Goal: Task Accomplishment & Management: Manage account settings

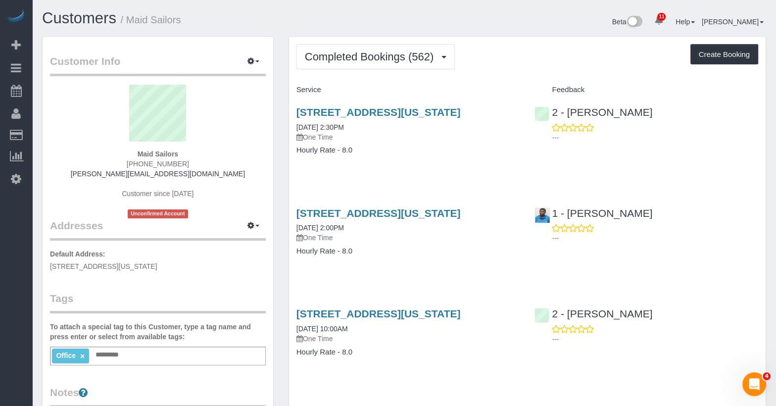
scroll to position [2943, 776]
click at [409, 106] on link "333 West 39th Street, Suite. 405, New York, NY 10018" at bounding box center [379, 111] width 164 height 11
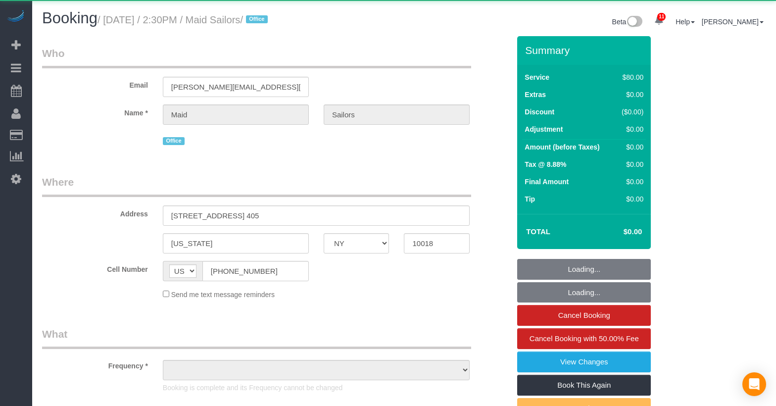
select select "NY"
select select "object:1026"
select select "number:89"
select select "number:90"
select select "number:15"
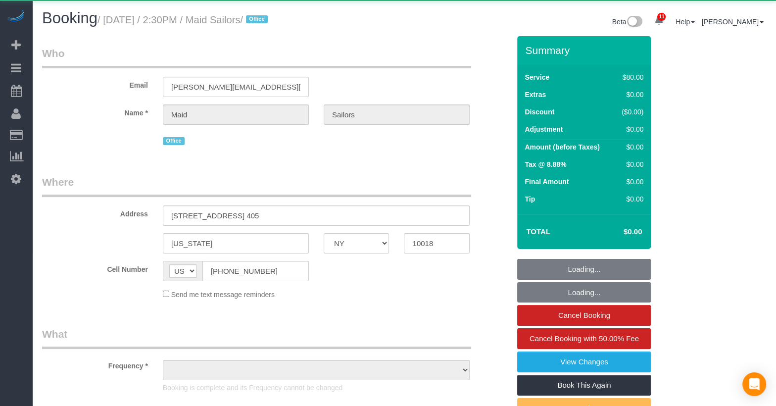
select select "number:5"
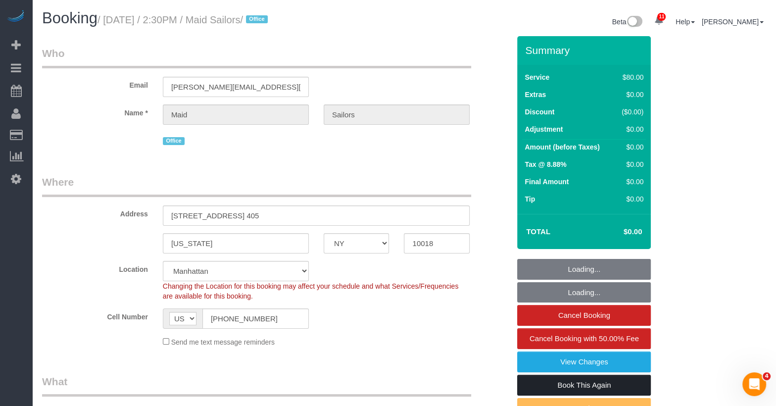
click at [577, 378] on link "Book This Again" at bounding box center [584, 385] width 134 height 21
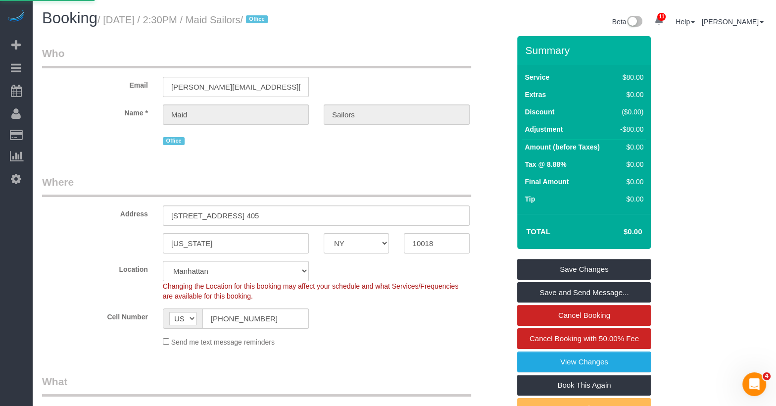
select select "NY"
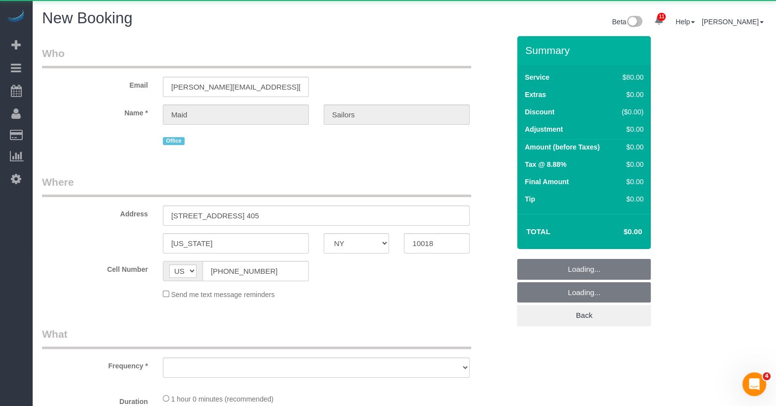
select select "object:2185"
select select "number:89"
select select "number:90"
select select "number:15"
select select "number:5"
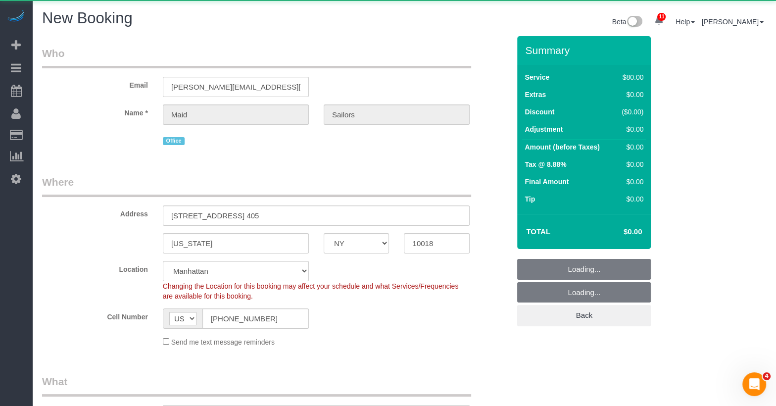
select select "object:2338"
select select "string:stripe"
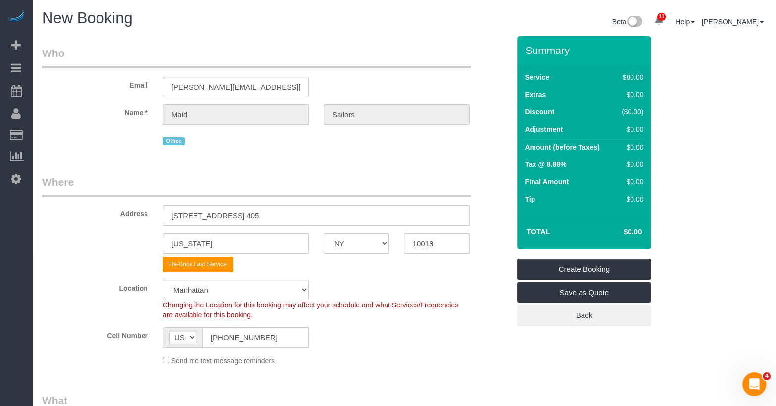
select select "object:2749"
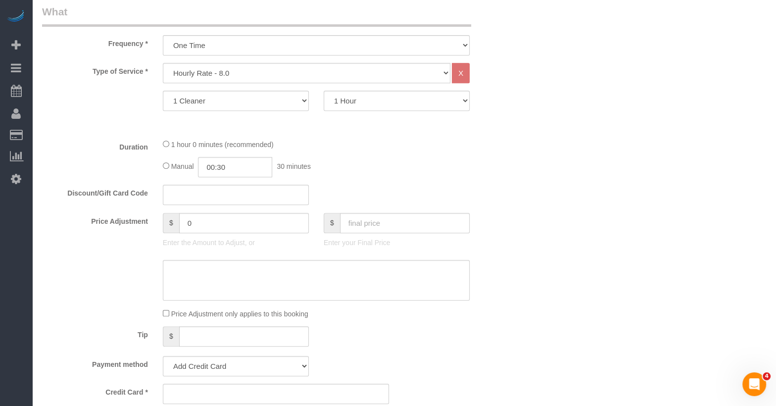
scroll to position [387, 0]
click at [224, 78] on select "Under 1,000 sq. ft. 1,001 - 1,500 sq. ft. 1,500+ sq. ft. Custom Cleaning Office…" at bounding box center [307, 75] width 288 height 20
select select "869"
click at [163, 65] on select "Under 1,000 sq. ft. 1,001 - 1,500 sq. ft. 1,500+ sq. ft. Custom Cleaning Office…" at bounding box center [307, 75] width 288 height 20
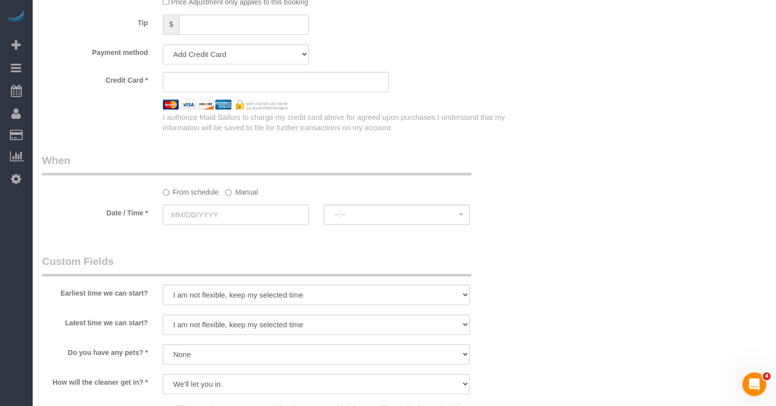
scroll to position [734, 0]
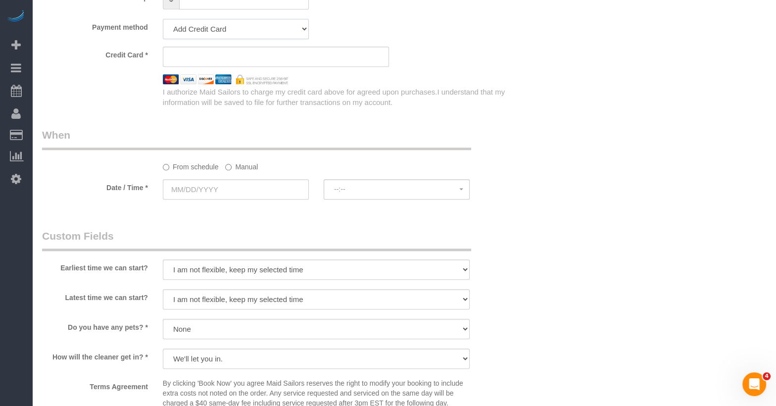
click at [204, 22] on select "Add Credit Card Cash Check Paypal" at bounding box center [236, 29] width 146 height 20
click at [163, 19] on select "Add Credit Card Cash Check Paypal" at bounding box center [236, 29] width 146 height 20
click at [216, 25] on select "Add Credit Card Cash Check Paypal" at bounding box center [236, 29] width 146 height 20
select select "string:paypal"
click at [163, 19] on select "Add Credit Card Cash Check Paypal" at bounding box center [236, 29] width 146 height 20
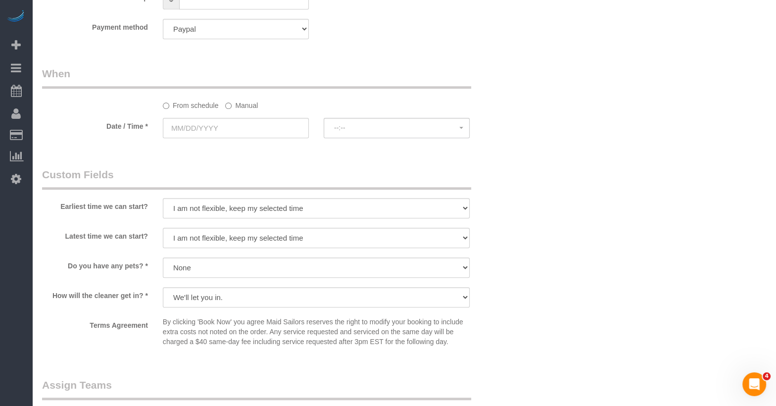
click at [212, 182] on legend "Custom Fields" at bounding box center [256, 178] width 429 height 22
click at [214, 130] on input "text" at bounding box center [236, 128] width 146 height 20
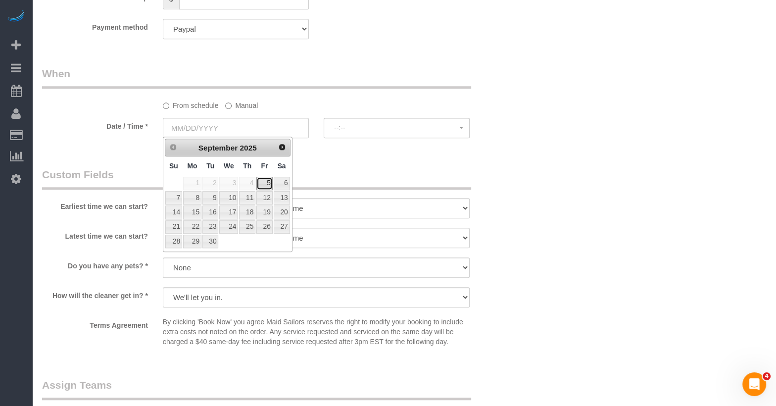
click at [269, 179] on link "5" at bounding box center [265, 183] width 16 height 13
type input "09/05/2025"
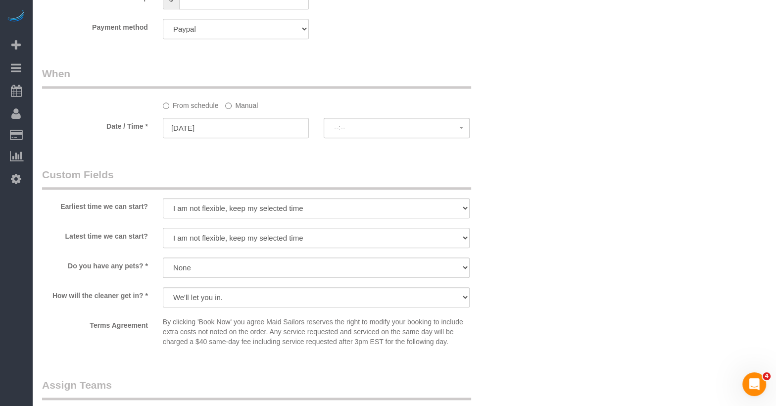
select select "spot17"
click at [236, 115] on sui-booking-spot "From schedule Manual Date / Time * 09/05/2025 8:00AM Fri September 5th 8:00AM 9…" at bounding box center [276, 103] width 468 height 74
click at [235, 120] on input "09/05/2025" at bounding box center [236, 128] width 146 height 20
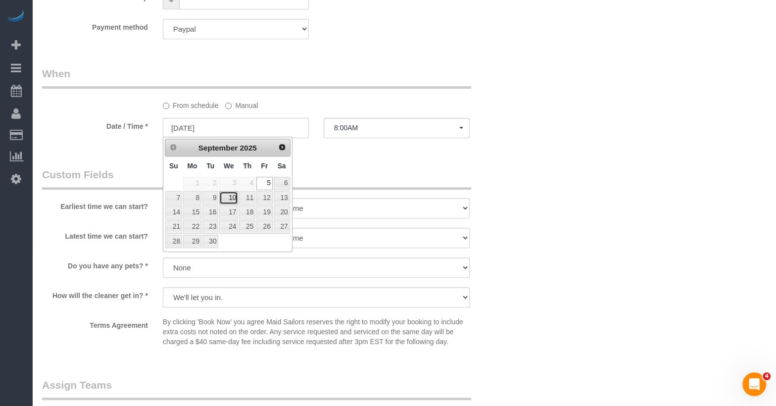
click at [233, 200] on link "10" at bounding box center [228, 197] width 19 height 13
type input "09/10/2025"
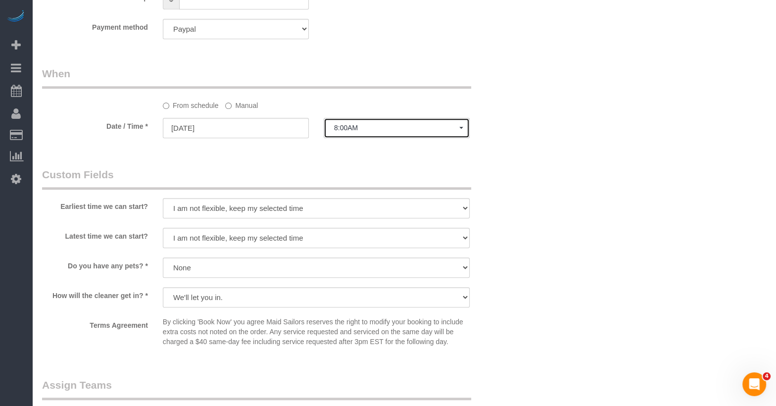
click at [342, 126] on span "8:00AM" at bounding box center [396, 128] width 125 height 8
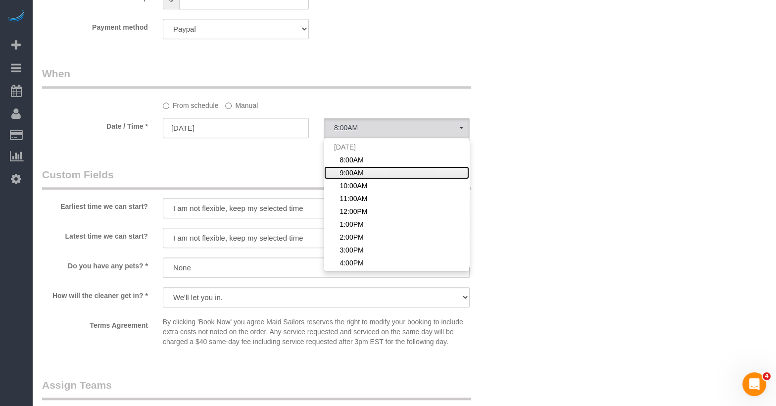
click at [369, 167] on link "9:00AM" at bounding box center [396, 172] width 145 height 13
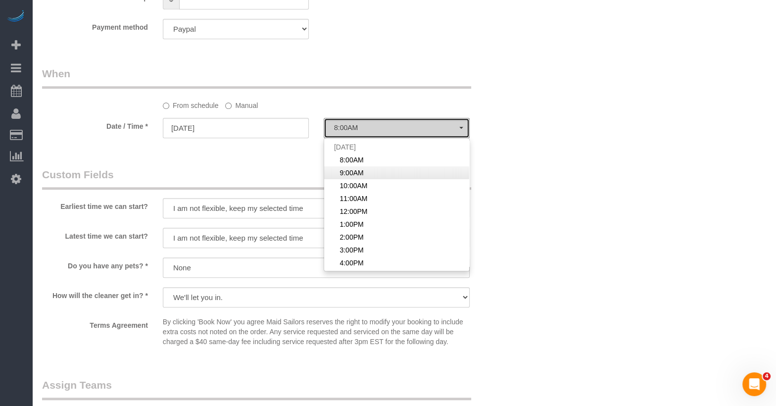
select select "spot73"
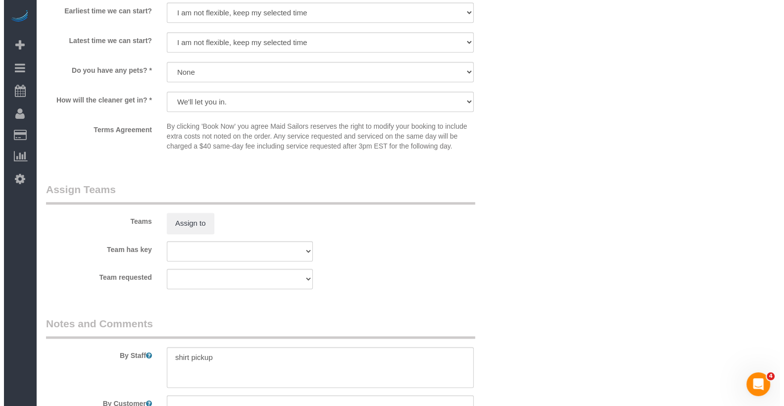
scroll to position [934, 0]
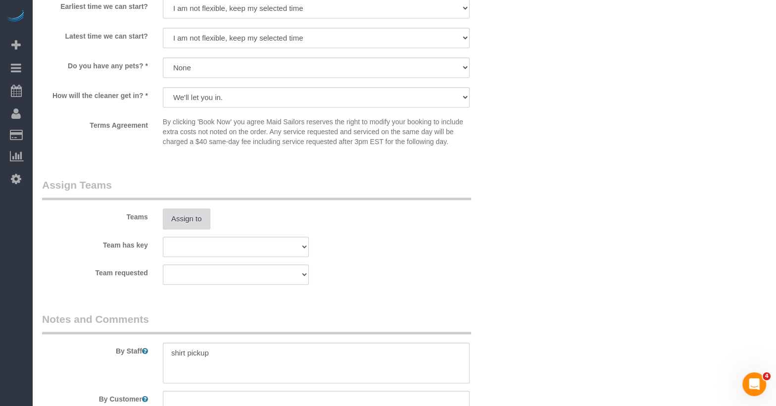
click at [190, 214] on button "Assign to" at bounding box center [187, 218] width 48 height 21
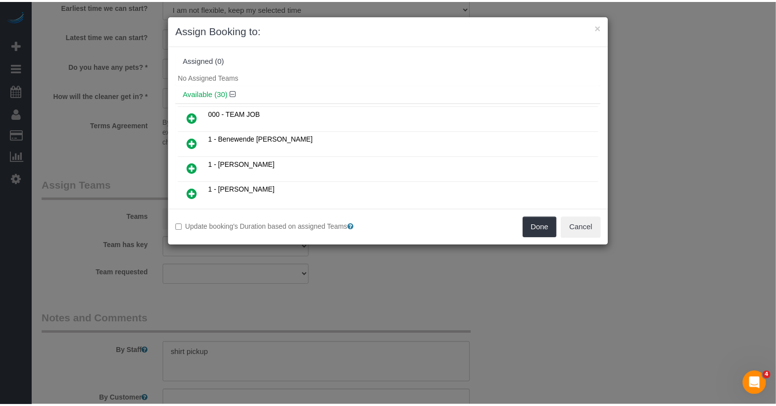
scroll to position [4, 0]
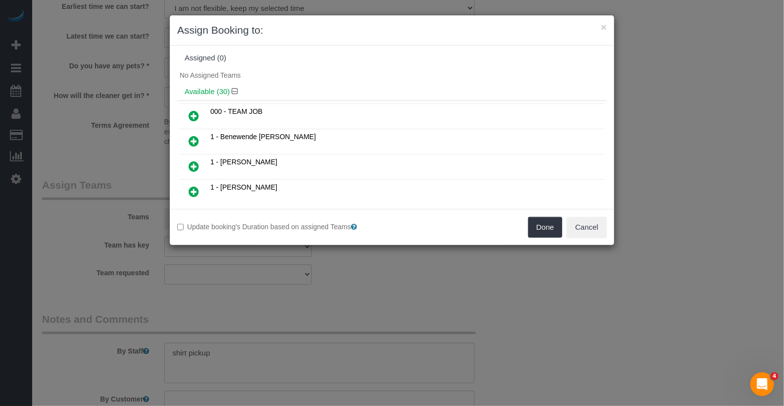
click at [191, 164] on icon at bounding box center [194, 166] width 10 height 12
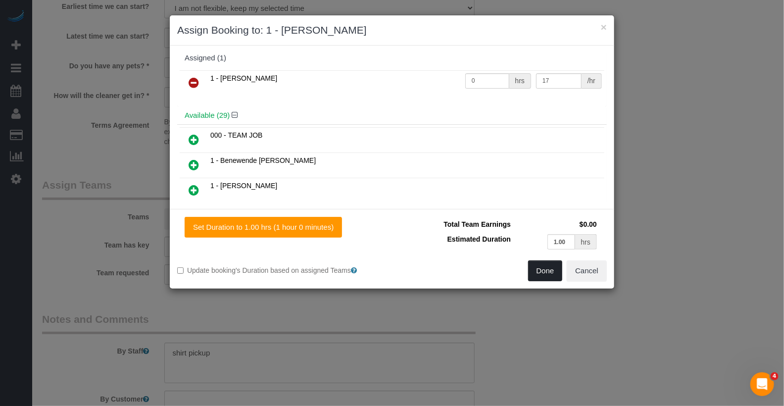
click at [540, 271] on button "Done" at bounding box center [545, 270] width 35 height 21
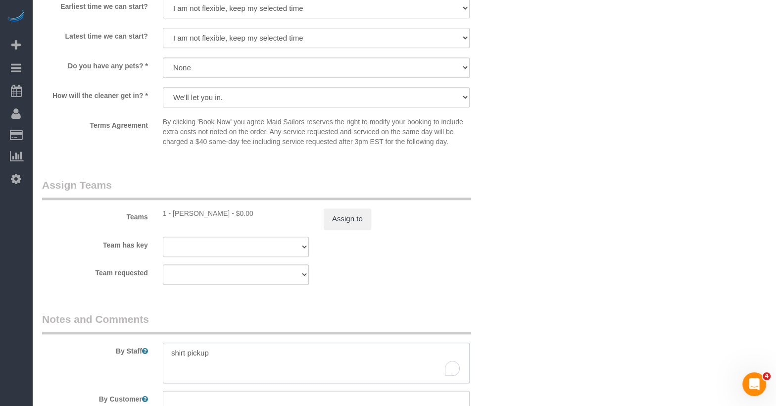
drag, startPoint x: 240, startPoint y: 347, endPoint x: 166, endPoint y: 343, distance: 74.4
click at [168, 338] on div "By Staff" at bounding box center [276, 347] width 483 height 71
type textarea "Meeting with mgmnt"
click at [468, 279] on div "Team requested 000- Donna Mercado 000 - Partnerships 000 - TEAM JOB 1 - Abdoula…" at bounding box center [276, 274] width 483 height 20
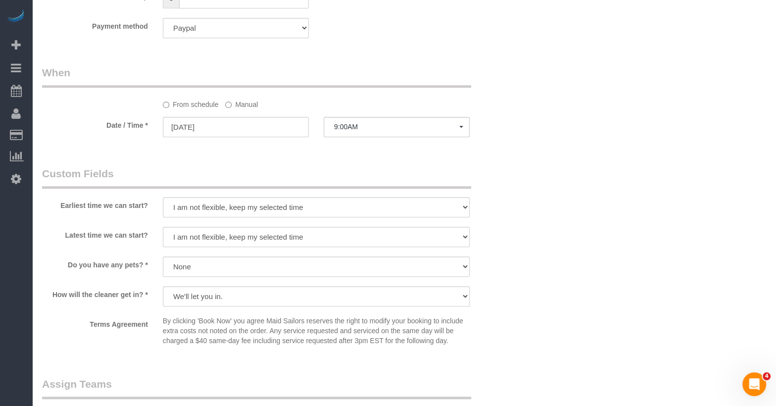
scroll to position [764, 0]
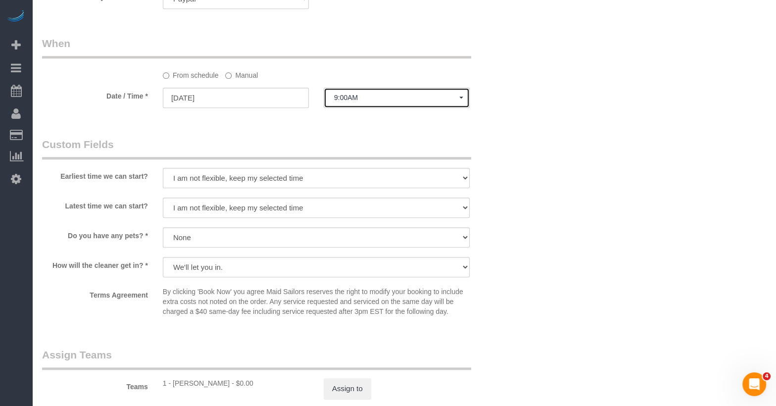
click at [367, 95] on span "9:00AM" at bounding box center [396, 98] width 125 height 8
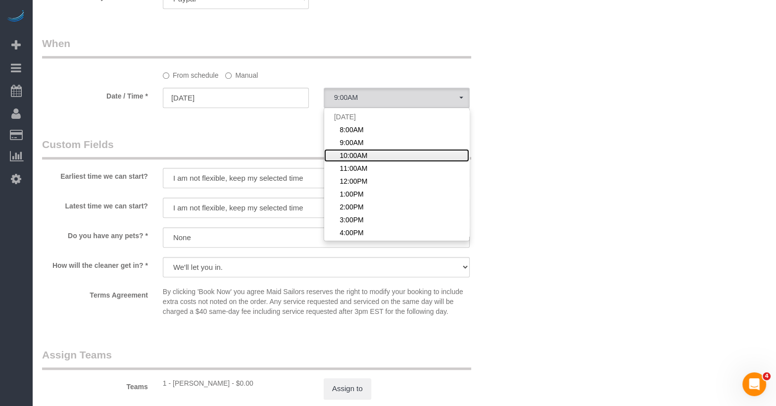
click at [357, 154] on span "10:00AM" at bounding box center [354, 156] width 28 height 10
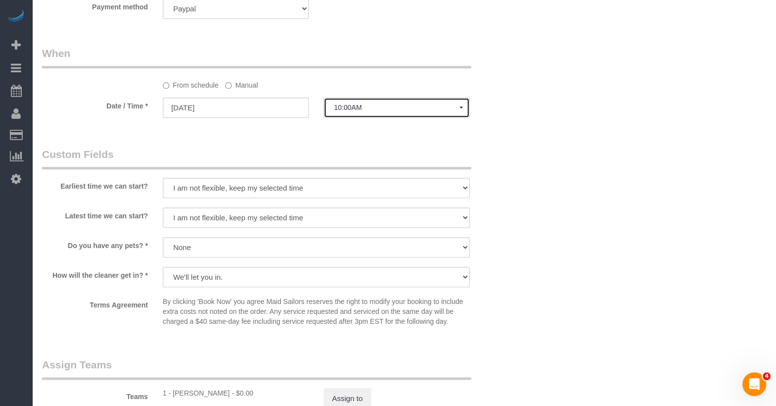
scroll to position [741, 0]
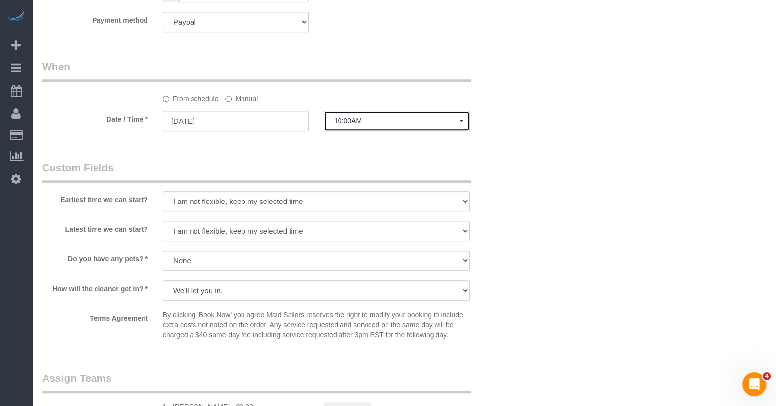
click at [368, 117] on span "10:00AM" at bounding box center [396, 121] width 125 height 8
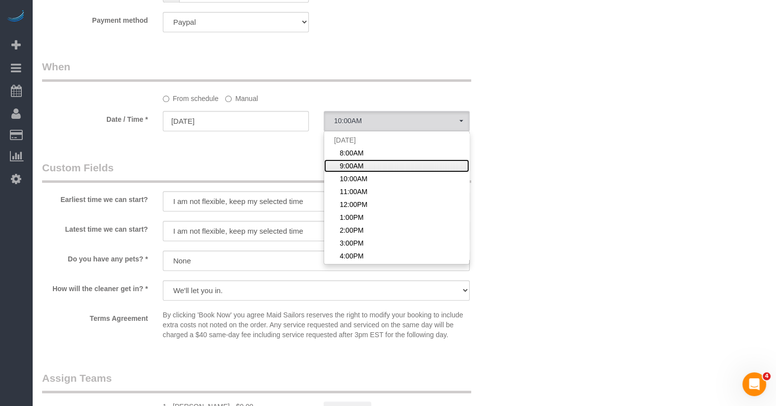
click at [361, 161] on span "9:00AM" at bounding box center [352, 166] width 24 height 10
select select "spot73"
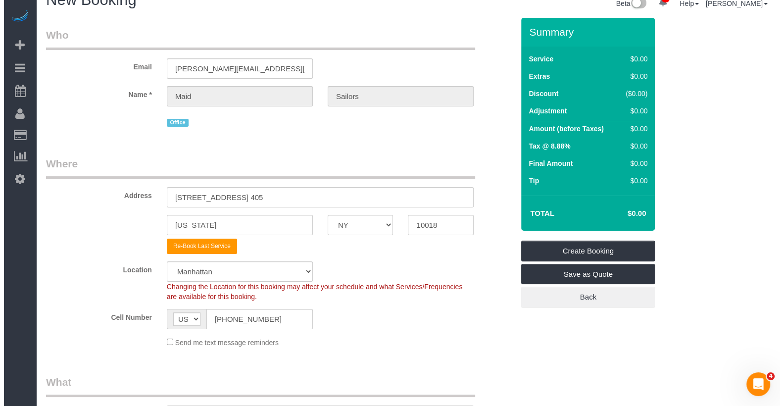
scroll to position [0, 0]
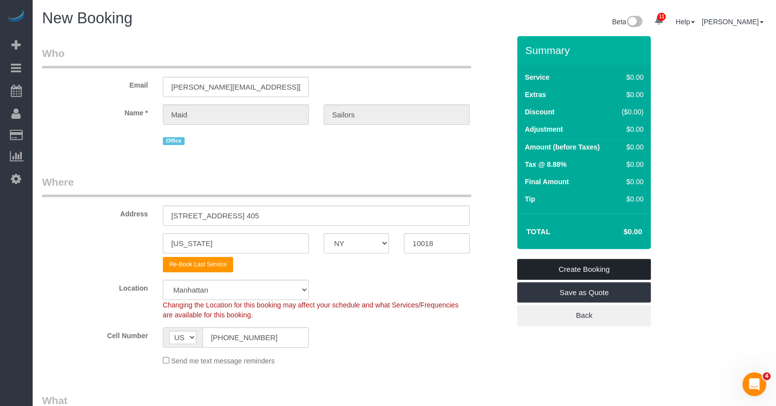
drag, startPoint x: 589, startPoint y: 266, endPoint x: 604, endPoint y: 249, distance: 22.8
click at [590, 266] on link "Create Booking" at bounding box center [584, 269] width 134 height 21
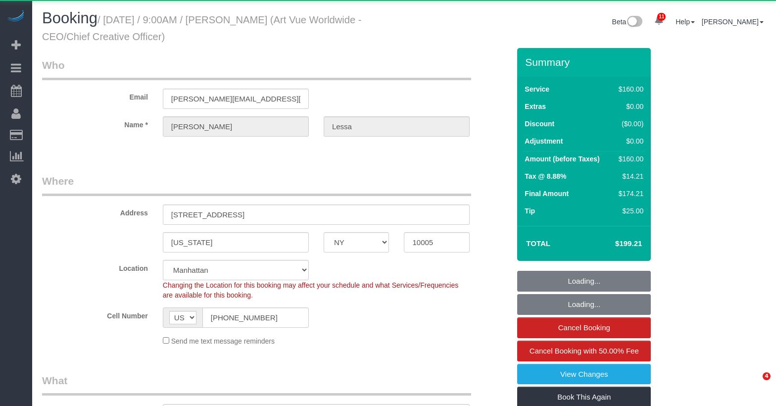
select select "NY"
select select "number:89"
select select "number:90"
select select "number:15"
select select "number:5"
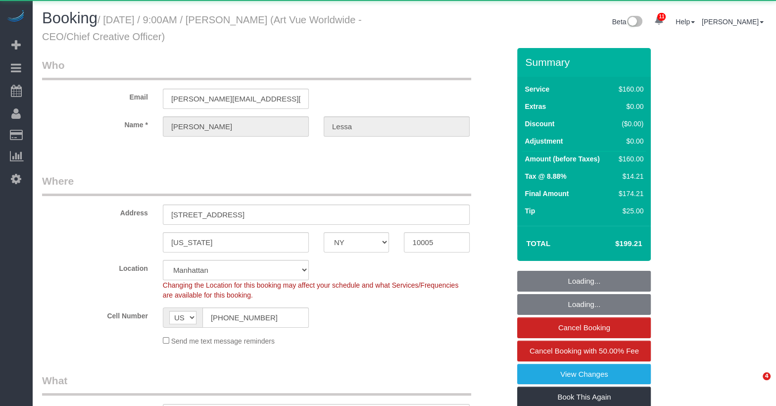
select select "object:951"
select select "string:stripe-pm_1S365Z4VGloSiKo7FAUy2Rp7"
select select "spot1"
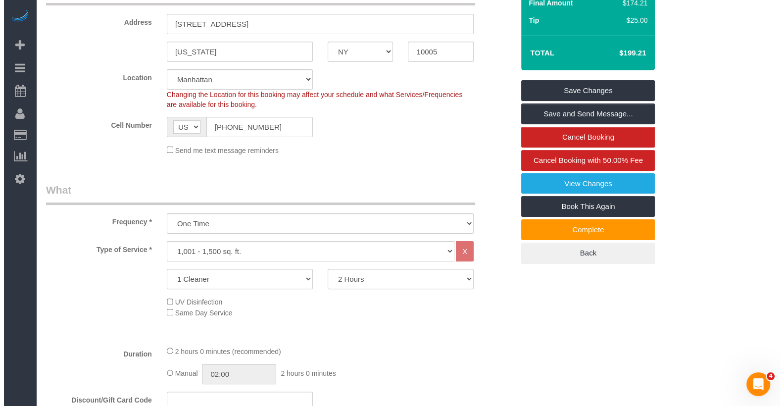
scroll to position [212, 0]
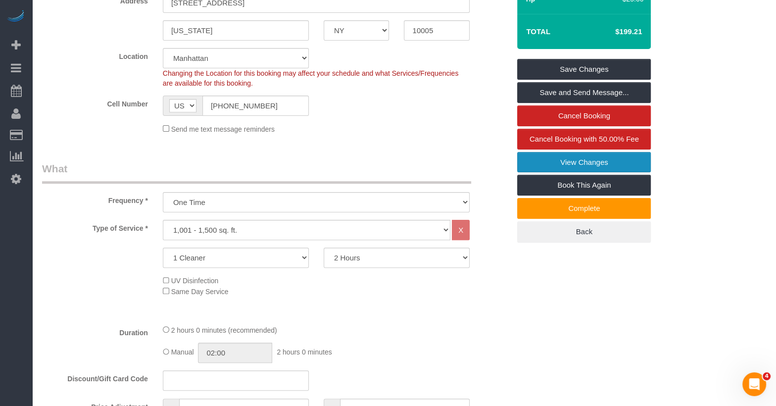
click at [554, 157] on link "View Changes" at bounding box center [584, 162] width 134 height 21
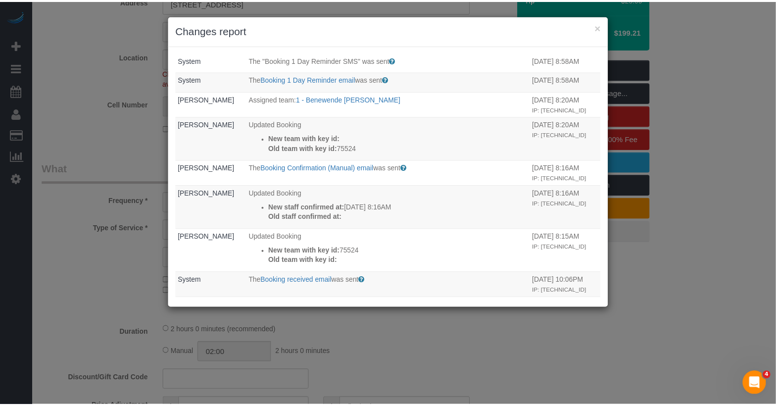
scroll to position [0, 0]
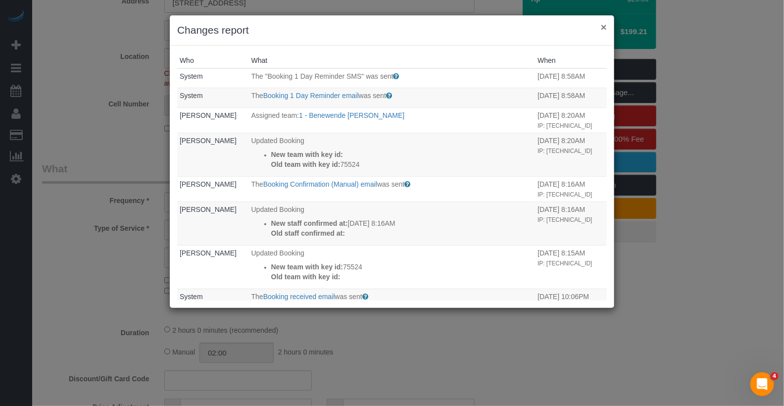
click at [604, 29] on button "×" at bounding box center [604, 27] width 6 height 10
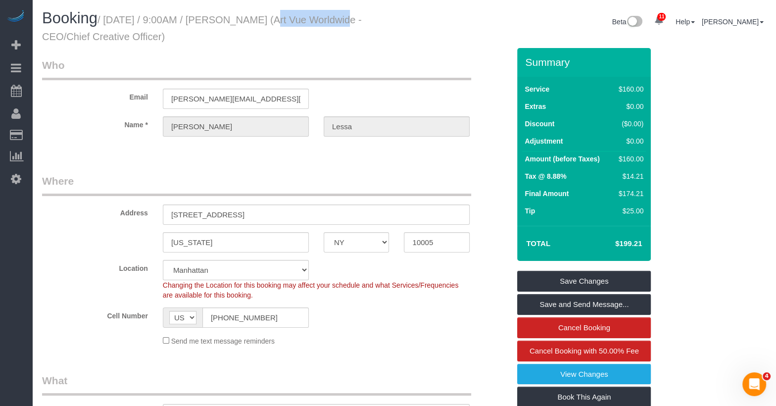
drag, startPoint x: 317, startPoint y: 21, endPoint x: 256, endPoint y: 19, distance: 61.9
click at [256, 19] on small "/ September 04, 2025 / 9:00AM / Christina Lessa (Art Vue Worldwide - CEO/Chief …" at bounding box center [202, 28] width 320 height 28
copy small "Christina Lessa"
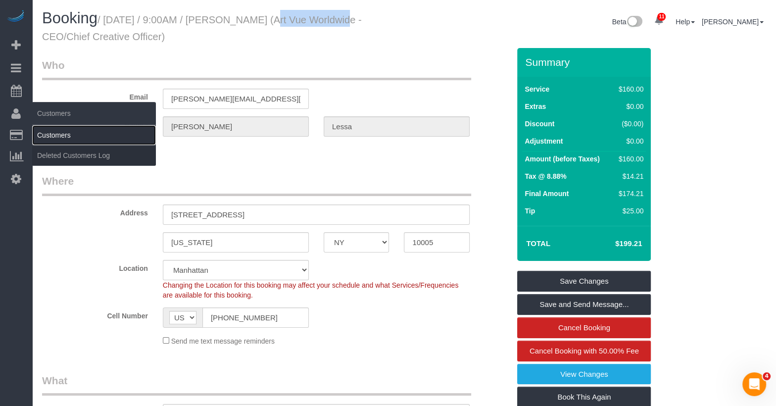
click at [42, 129] on link "Customers" at bounding box center [94, 135] width 124 height 20
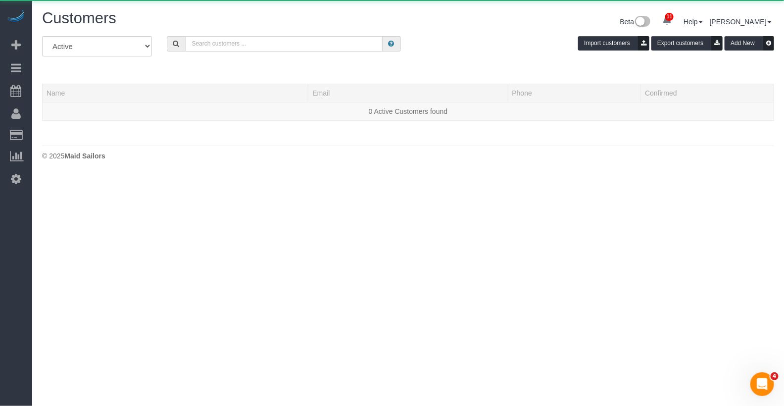
click at [229, 48] on input "text" at bounding box center [284, 43] width 197 height 15
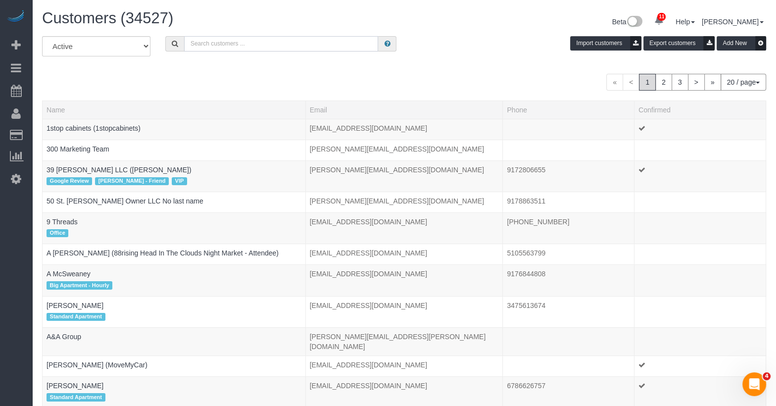
paste input "Christina Lessa"
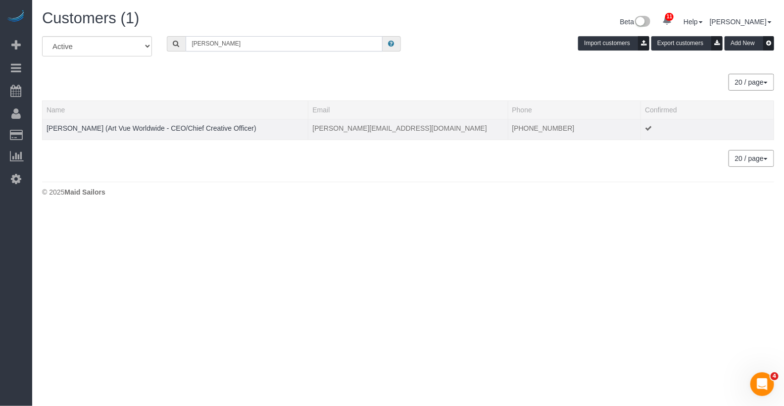
type input "Christina Lessa"
click at [205, 132] on td "Christina Lessa (Art Vue Worldwide - CEO/Chief Creative Officer)" at bounding box center [176, 129] width 266 height 21
click at [207, 127] on link "Christina Lessa (Art Vue Worldwide - CEO/Chief Creative Officer)" at bounding box center [152, 128] width 210 height 8
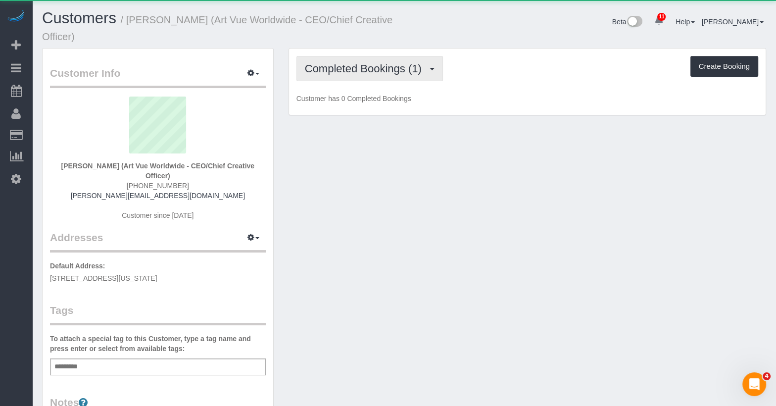
drag, startPoint x: 413, startPoint y: 71, endPoint x: 406, endPoint y: 83, distance: 13.8
click at [413, 71] on span "Completed Bookings (1)" at bounding box center [366, 68] width 122 height 12
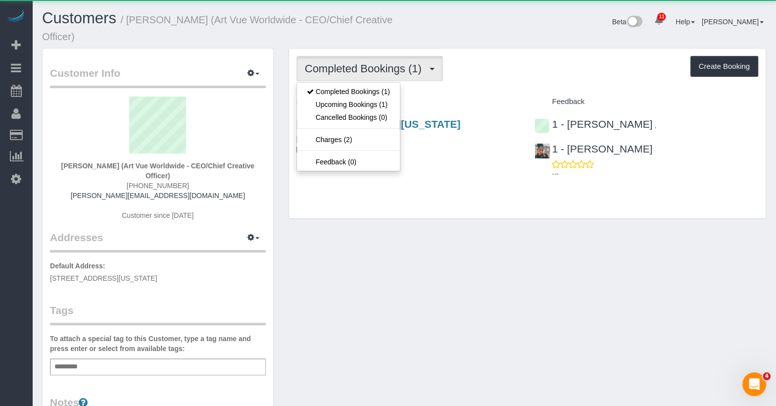
click at [444, 98] on h4 "Service" at bounding box center [409, 102] width 224 height 8
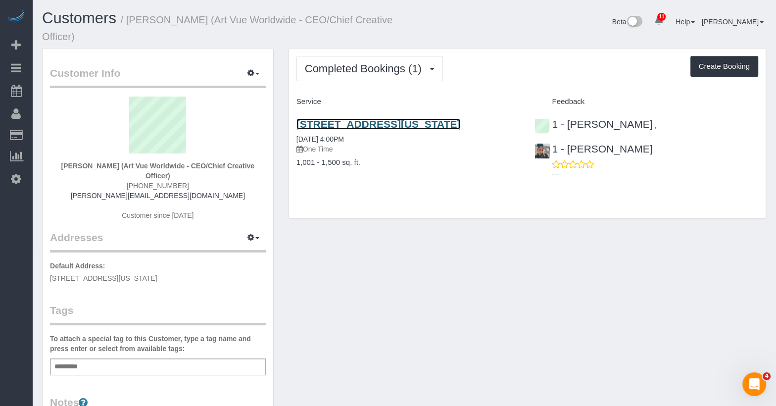
click at [449, 124] on link "20 Pine Street, Apt. 1201, New York, NY 10005" at bounding box center [379, 123] width 164 height 11
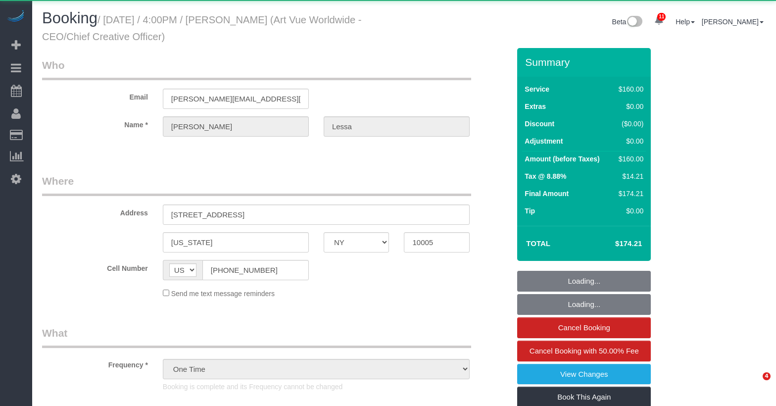
select select "NY"
select select "object:955"
select select "string:stripe-pm_1PMDxS4VGloSiKo7B83DcHDY"
select select "spot1"
select select "number:89"
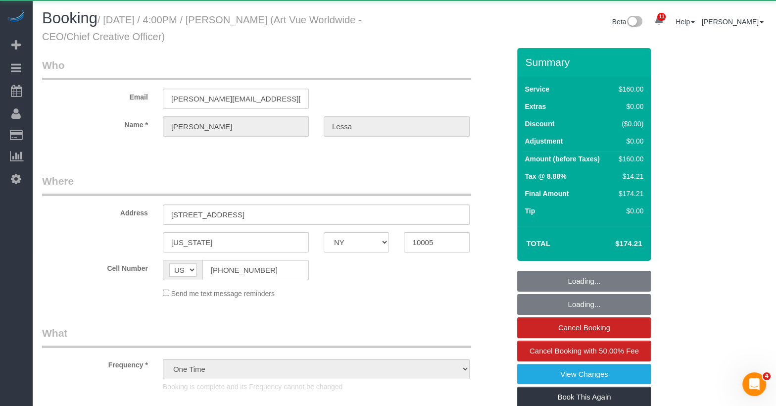
select select "number:90"
select select "number:15"
select select "number:5"
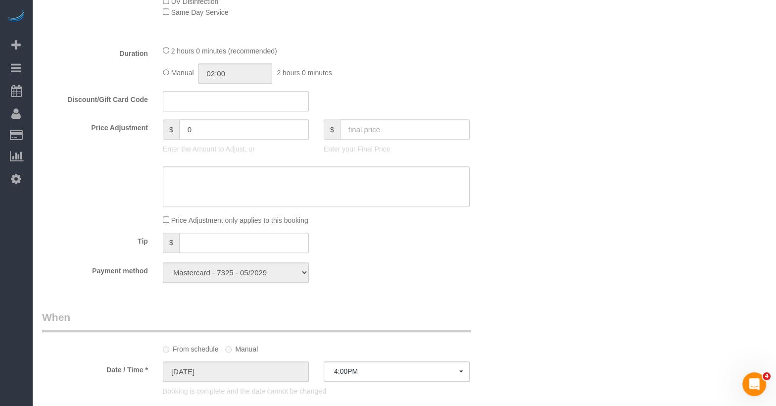
scroll to position [801, 0]
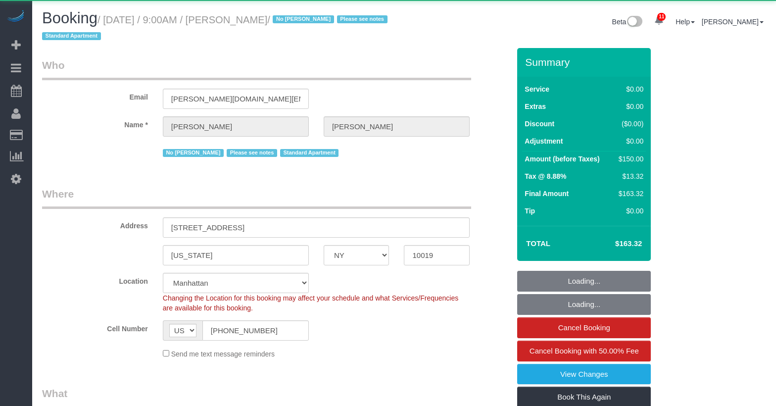
select select "NY"
select select "number:56"
select select "number:70"
select select "number:15"
select select "number:5"
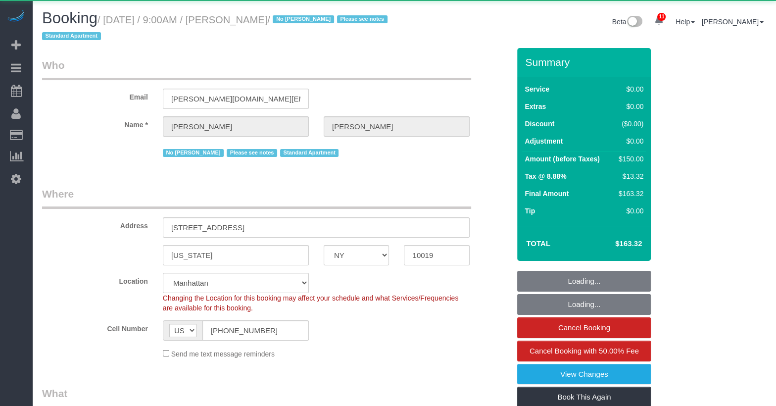
select select "string:stripe-pm_1Q1HW74VGloSiKo7PT0iqylw"
select select "spot1"
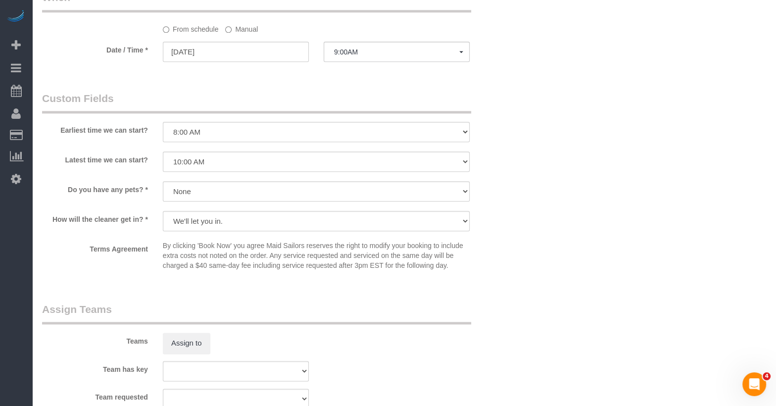
scroll to position [1043, 0]
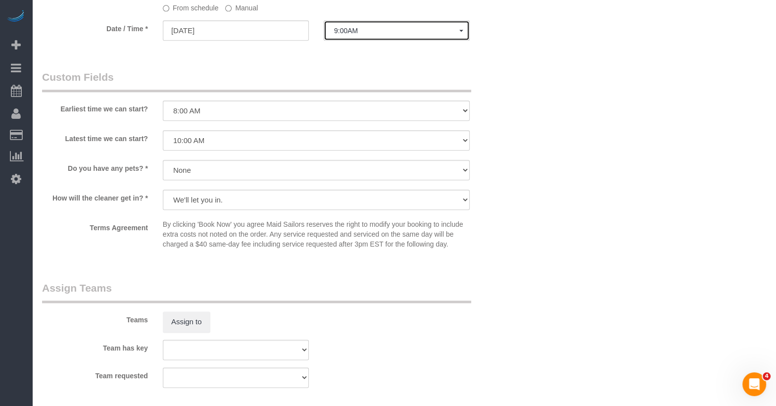
click at [374, 29] on span "9:00AM" at bounding box center [396, 31] width 125 height 8
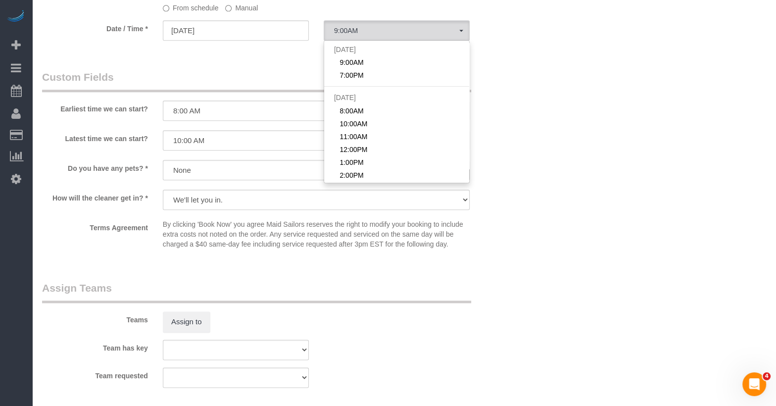
click at [234, 9] on label "Manual" at bounding box center [241, 6] width 33 height 13
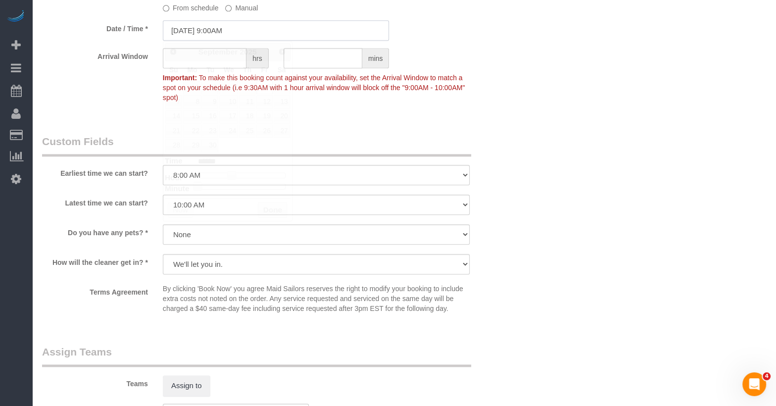
click at [232, 33] on input "09/05/2025 9:00AM" at bounding box center [276, 30] width 227 height 20
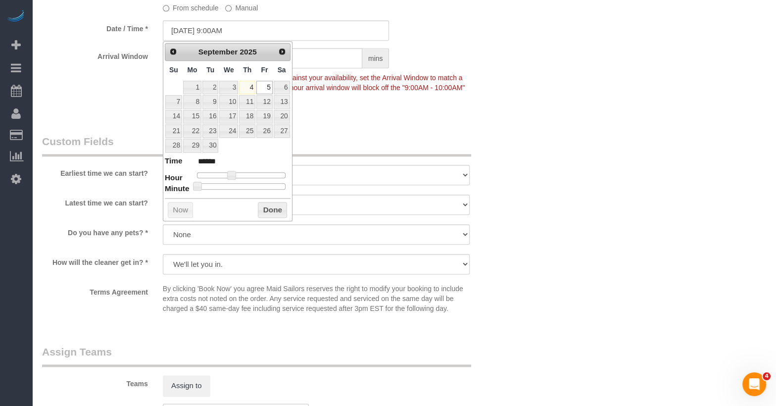
type input "09/05/2025 3:00PM"
type input "******"
click at [254, 172] on div at bounding box center [241, 175] width 89 height 6
type input "[DATE] 4:00PM"
type input "******"
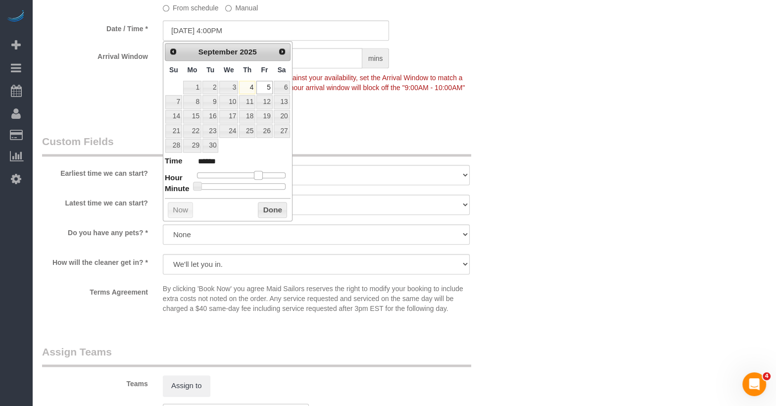
click at [257, 172] on span at bounding box center [258, 175] width 9 height 9
click at [274, 211] on button "Done" at bounding box center [272, 210] width 29 height 16
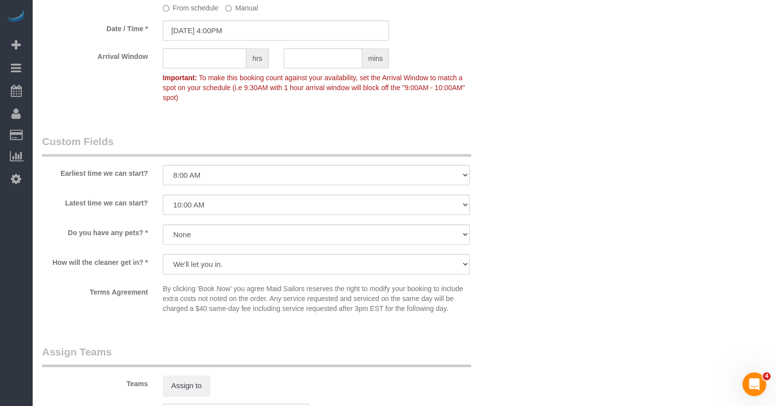
click at [211, 108] on fieldset "When From schedule Manual Date / Time * 09/05/2025 4:00PM Arrival Window hrs mi…" at bounding box center [276, 42] width 468 height 146
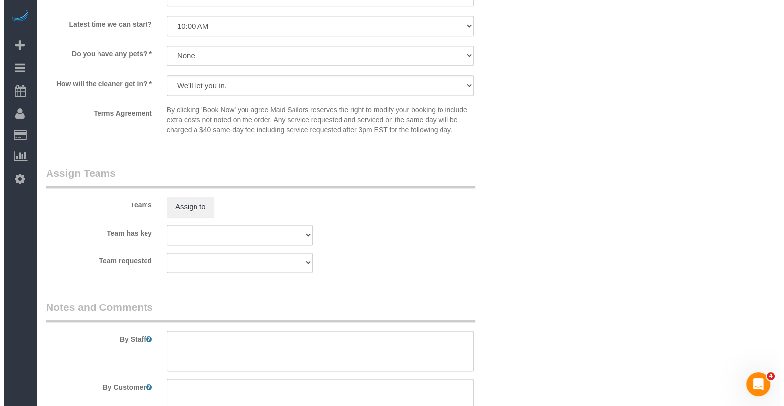
scroll to position [1221, 0]
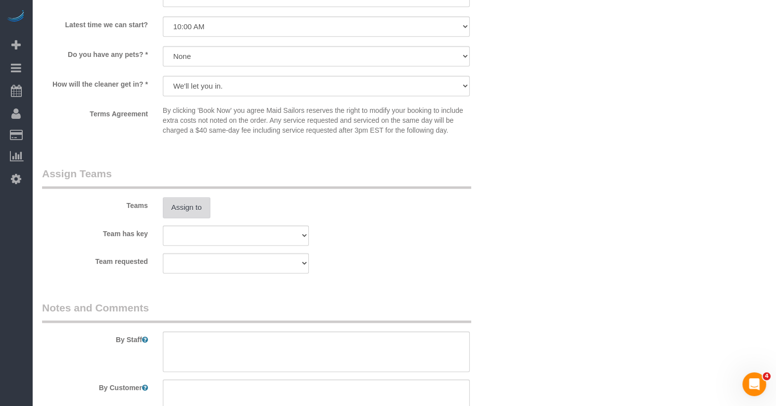
click at [201, 202] on button "Assign to" at bounding box center [187, 207] width 48 height 21
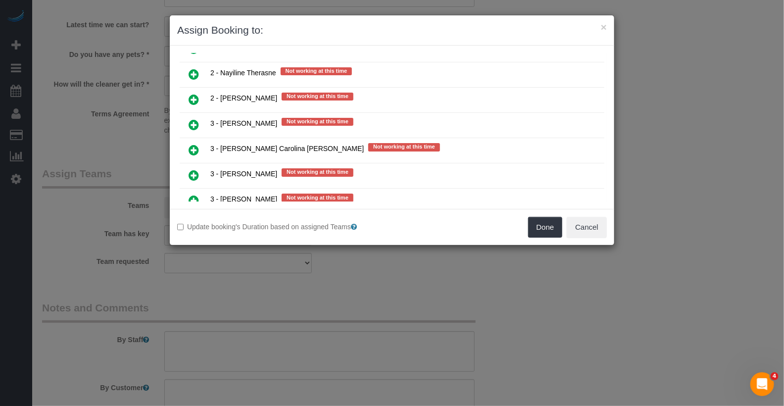
scroll to position [1231, 0]
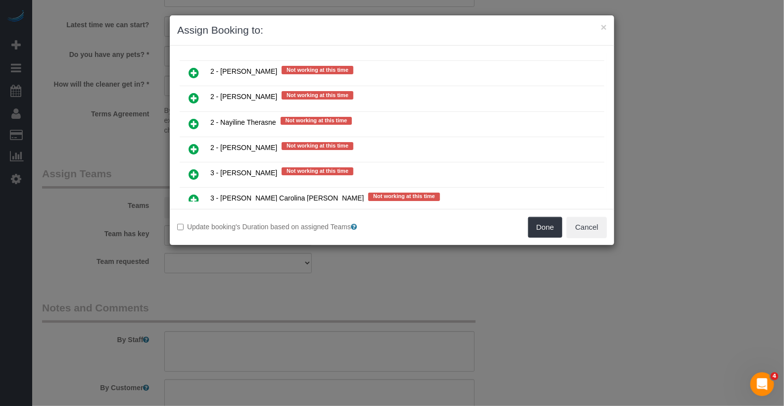
click at [194, 244] on icon at bounding box center [194, 250] width 10 height 12
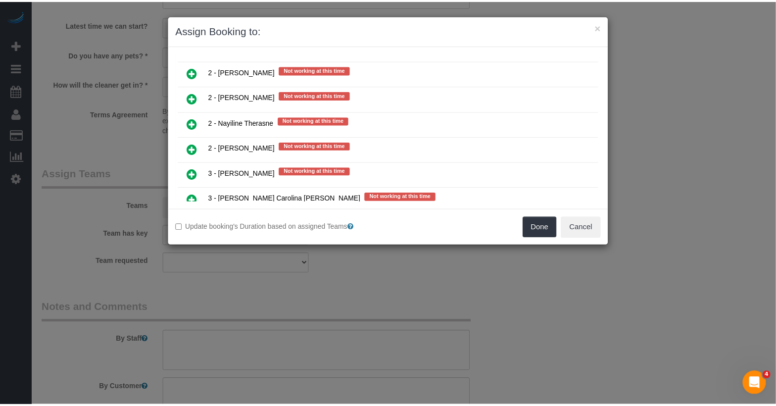
scroll to position [1253, 0]
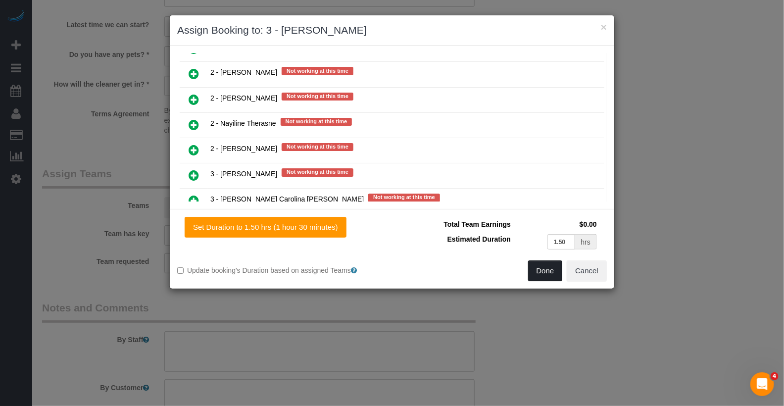
click at [552, 275] on button "Done" at bounding box center [545, 270] width 35 height 21
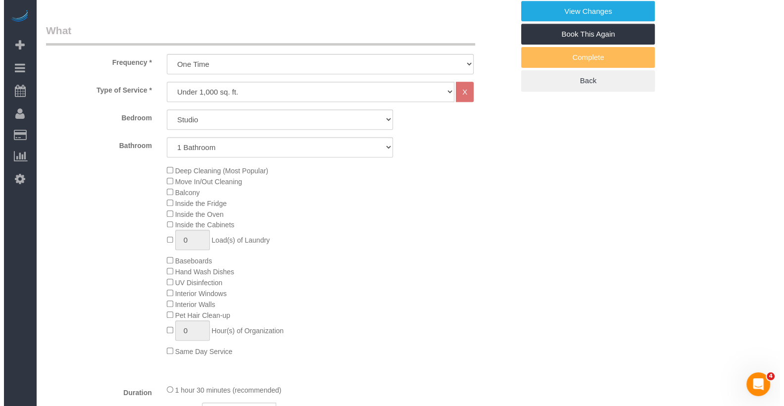
scroll to position [0, 0]
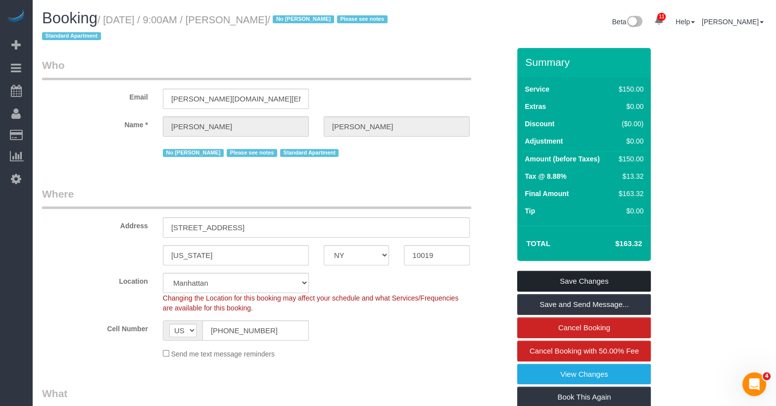
click at [563, 272] on link "Save Changes" at bounding box center [584, 281] width 134 height 21
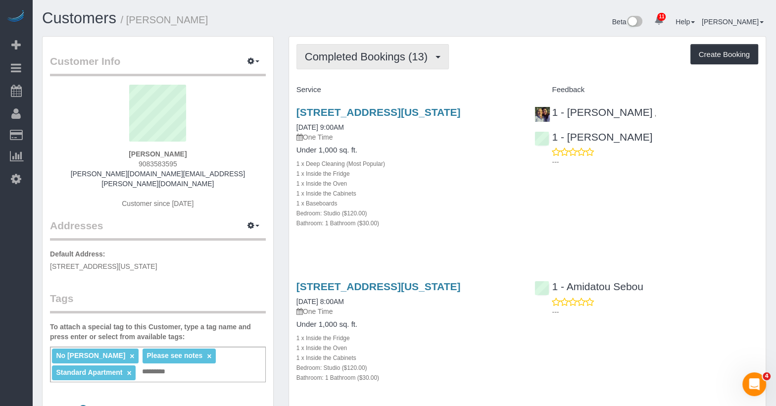
click at [342, 55] on span "Completed Bookings (13)" at bounding box center [369, 57] width 128 height 12
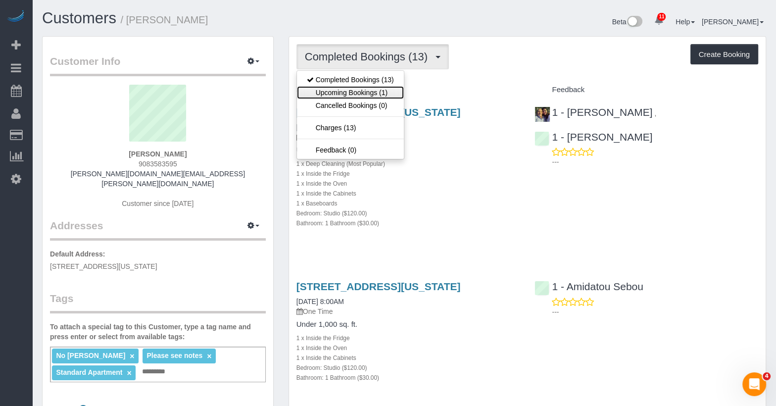
click at [353, 97] on link "Upcoming Bookings (1)" at bounding box center [350, 92] width 107 height 13
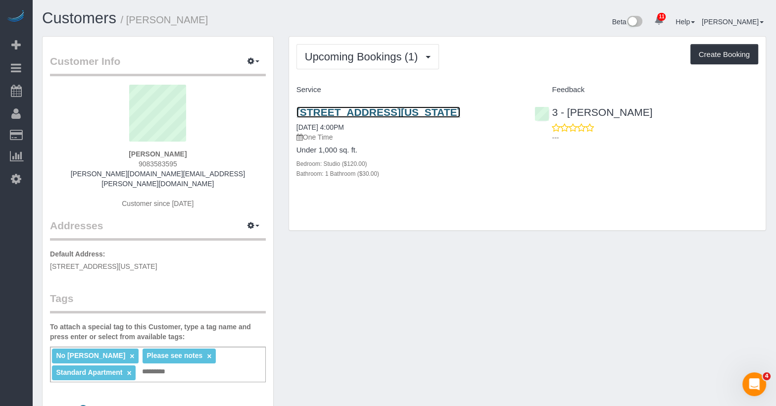
click at [360, 106] on link "[STREET_ADDRESS][US_STATE]" at bounding box center [379, 111] width 164 height 11
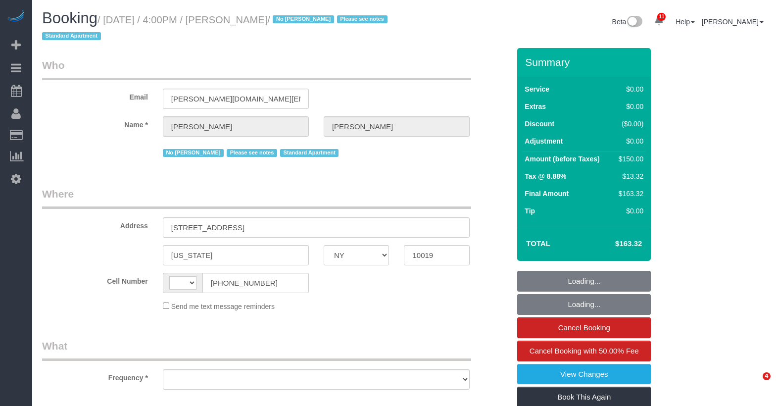
select select "NY"
select select "string:[GEOGRAPHIC_DATA]"
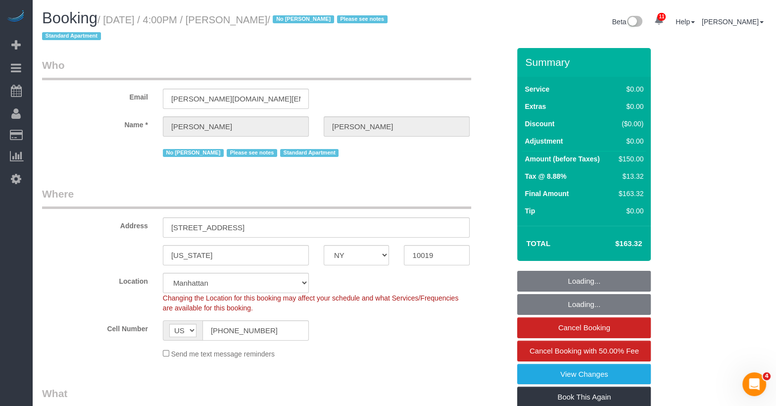
select select "object:882"
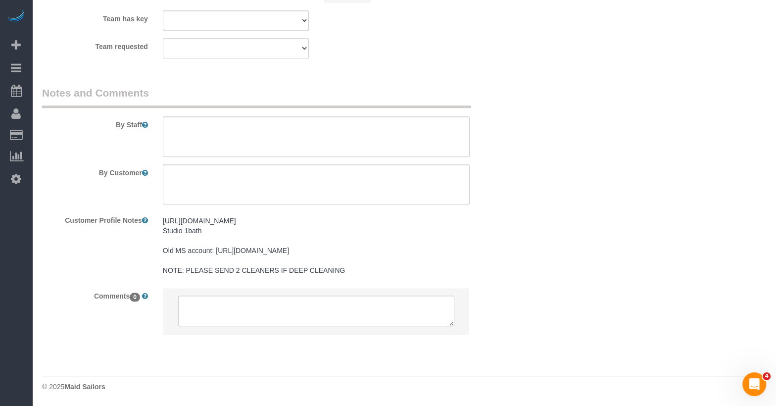
select select "string:stripe-pm_1Q1HW74VGloSiKo7PT0iqylw"
select select "spot1"
select select "number:56"
select select "number:70"
select select "number:15"
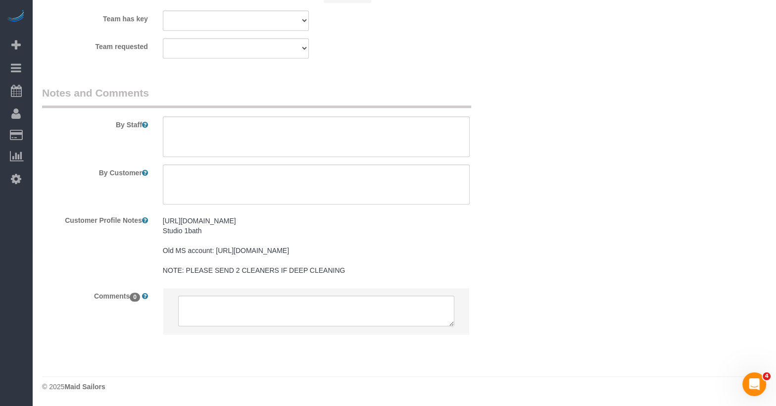
select select "number:5"
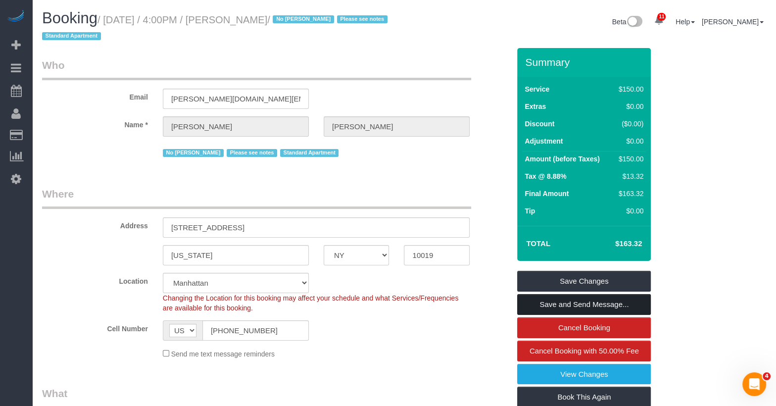
click at [578, 300] on link "Save and Send Message..." at bounding box center [584, 304] width 134 height 21
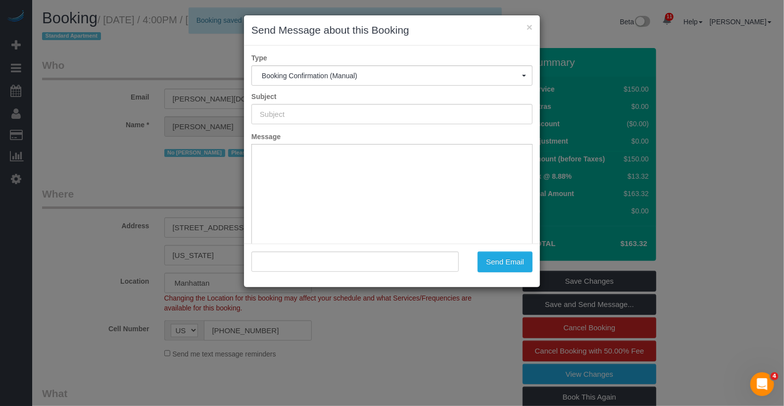
type input "Cleaning Confirmed for [DATE] 4:00pm"
type input ""[PERSON_NAME]" <[PERSON_NAME][DOMAIN_NAME][EMAIL_ADDRESS][PERSON_NAME][DOMAIN_…"
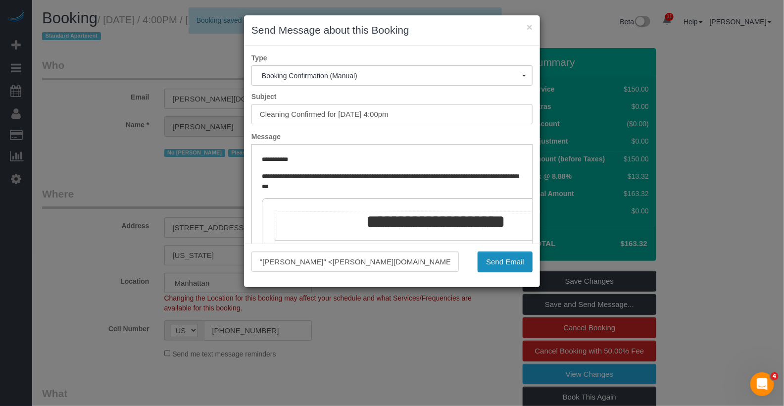
drag, startPoint x: 499, startPoint y: 254, endPoint x: 503, endPoint y: 247, distance: 8.0
click at [499, 254] on button "Send Email" at bounding box center [505, 262] width 55 height 21
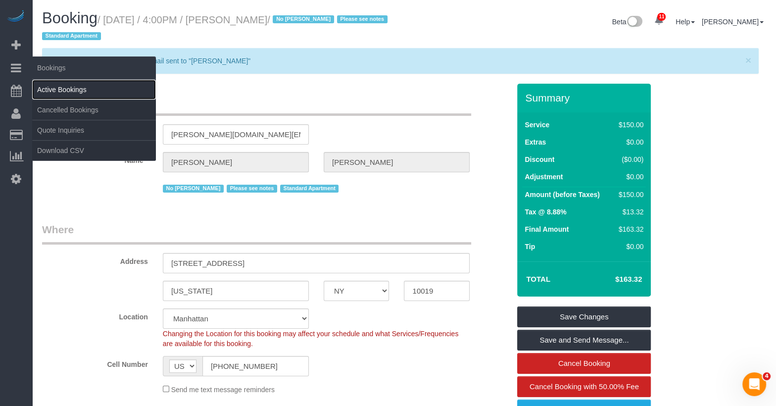
click at [43, 86] on link "Active Bookings" at bounding box center [94, 90] width 124 height 20
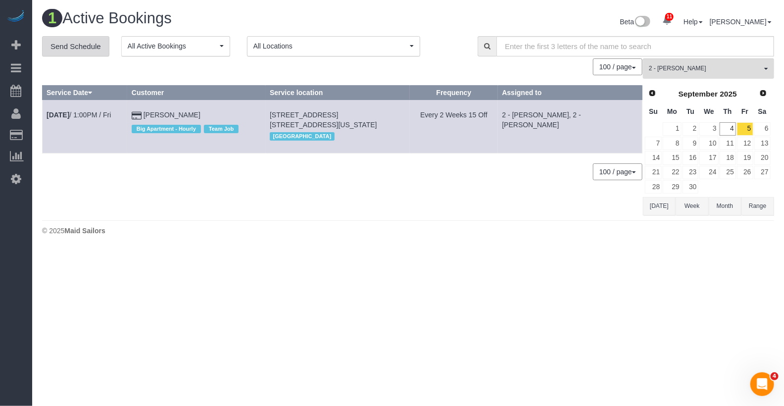
click at [95, 36] on link "Send Schedule" at bounding box center [75, 46] width 67 height 21
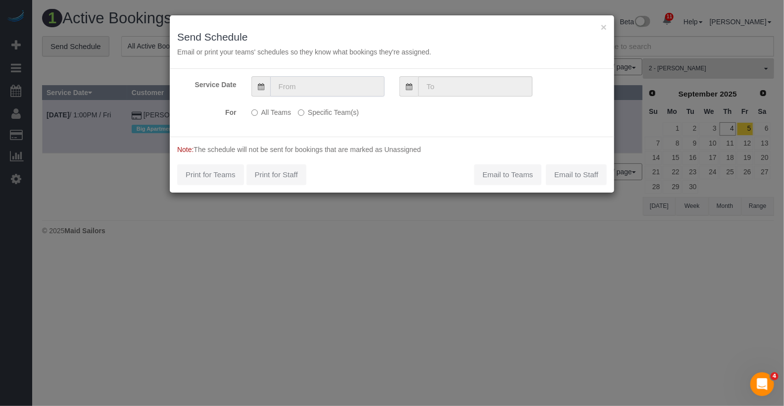
click at [279, 82] on input "text" at bounding box center [327, 86] width 114 height 20
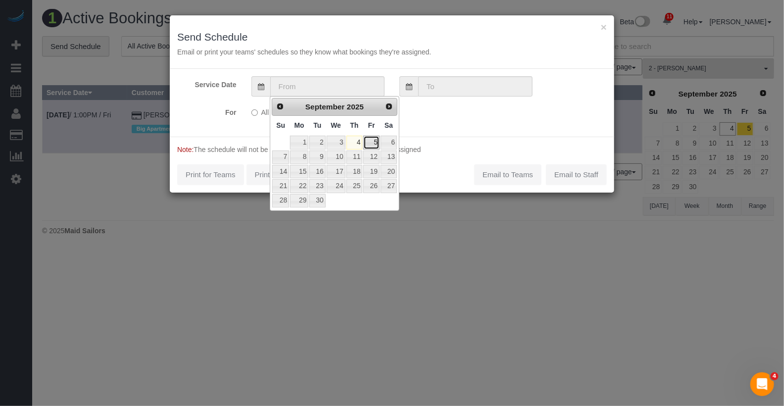
click at [373, 139] on link "5" at bounding box center [371, 142] width 16 height 13
type input "09/05/2025"
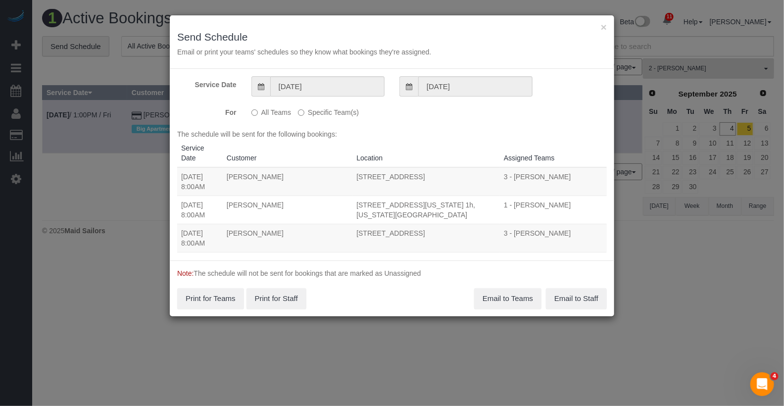
click at [309, 113] on label "Specific Team(s)" at bounding box center [328, 110] width 61 height 13
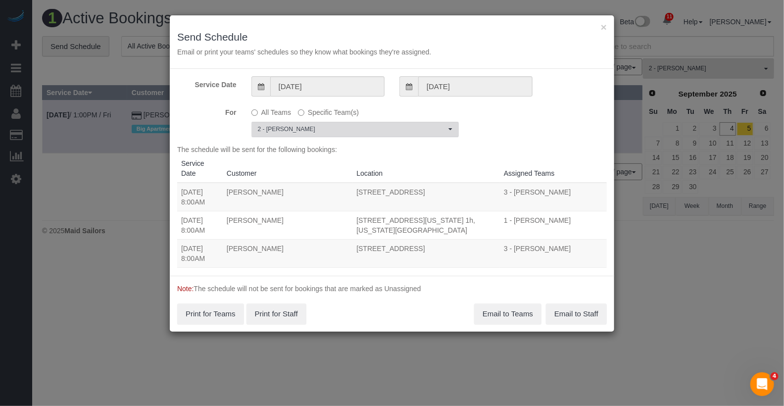
click at [305, 129] on span "2 - [PERSON_NAME]" at bounding box center [352, 129] width 188 height 8
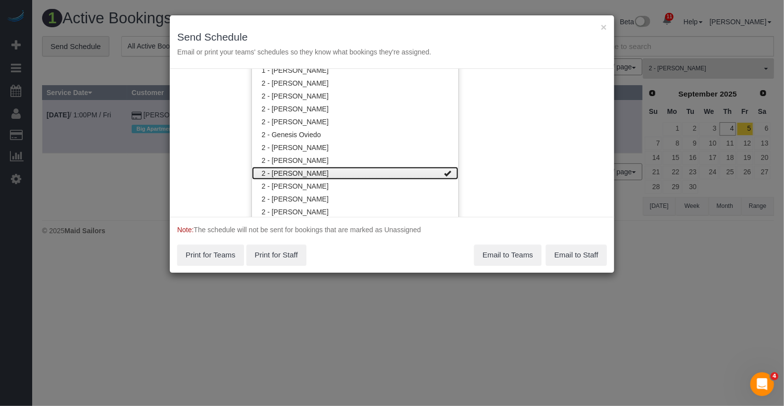
click at [302, 174] on link "2 - [PERSON_NAME]" at bounding box center [355, 173] width 206 height 13
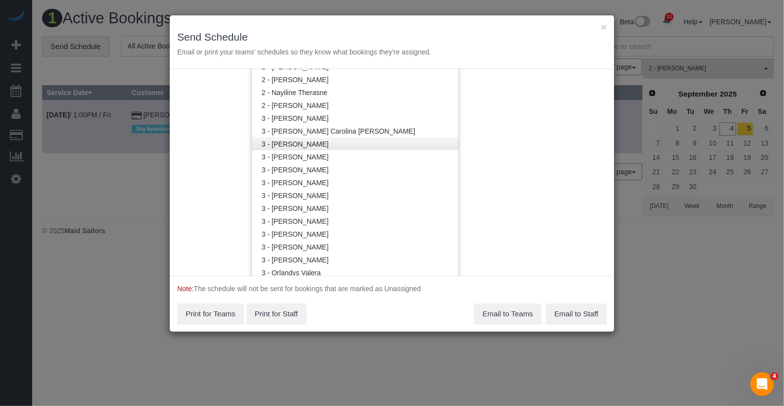
scroll to position [716, 0]
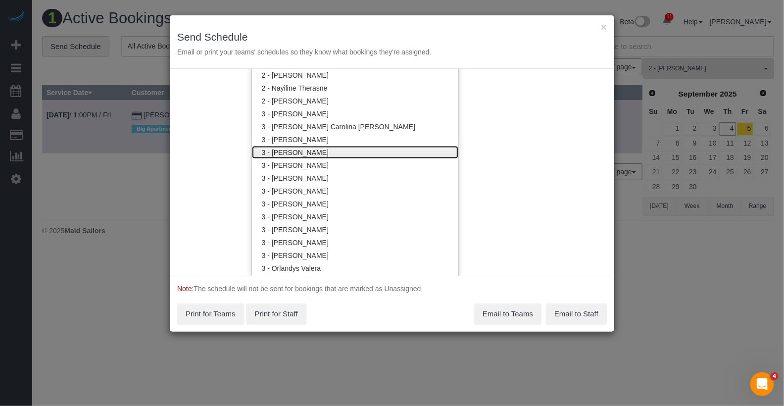
click at [308, 155] on link "3 - [PERSON_NAME]" at bounding box center [355, 152] width 206 height 13
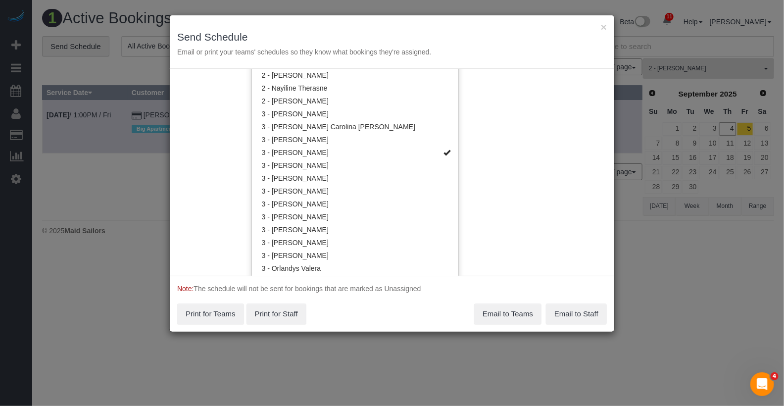
click at [510, 157] on div "Service Date 09/05/2025 09/05/2025 For All Teams Specific Team(s) 3 - Diana Gon…" at bounding box center [392, 172] width 445 height 207
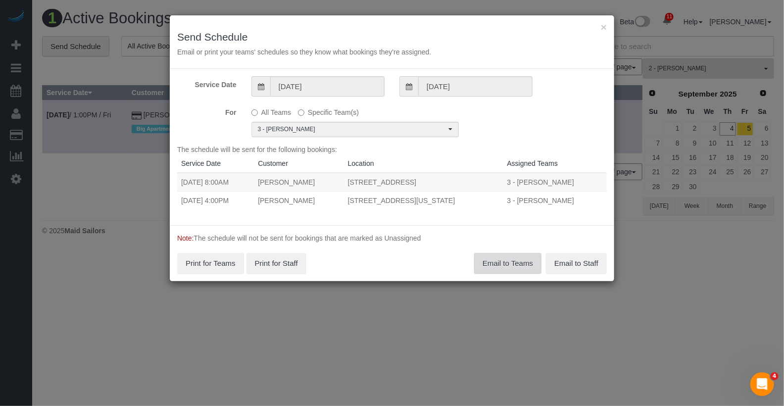
click at [493, 264] on button "Email to Teams" at bounding box center [507, 263] width 67 height 21
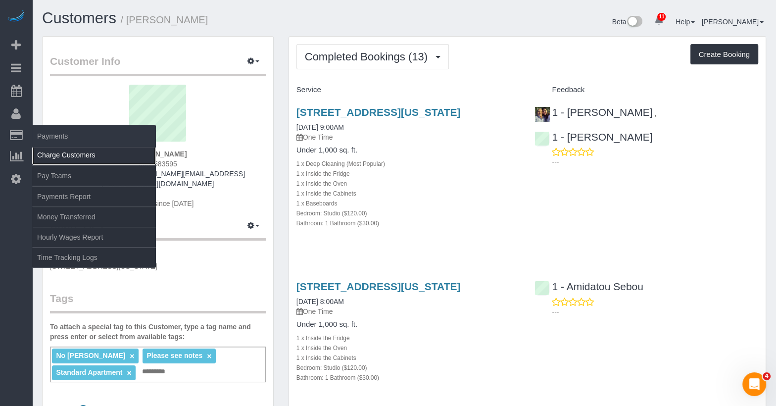
click at [65, 157] on link "Charge Customers" at bounding box center [94, 155] width 124 height 20
select select
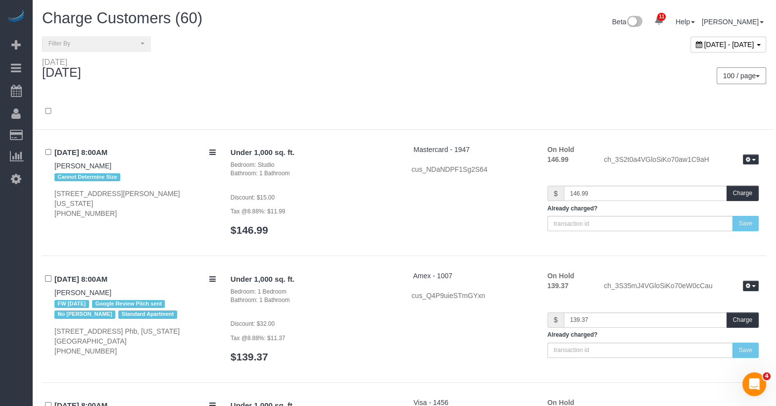
click at [705, 45] on span "[DATE] - [DATE]" at bounding box center [730, 45] width 50 height 8
type input "**********"
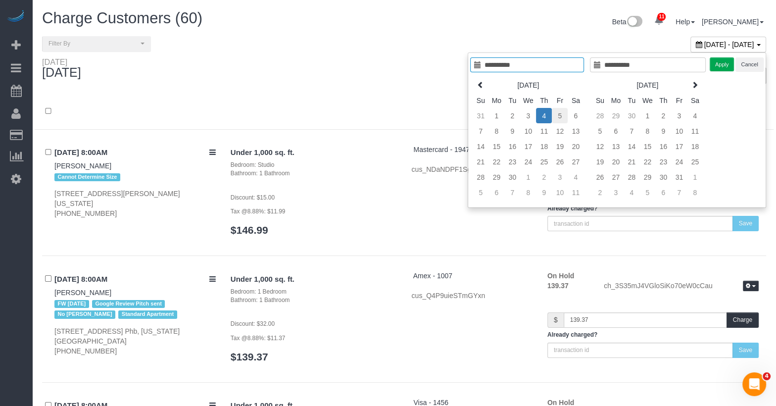
type input "**********"
click at [561, 108] on td "5" at bounding box center [560, 115] width 16 height 15
type input "**********"
click at [721, 63] on button "Apply" at bounding box center [722, 64] width 25 height 14
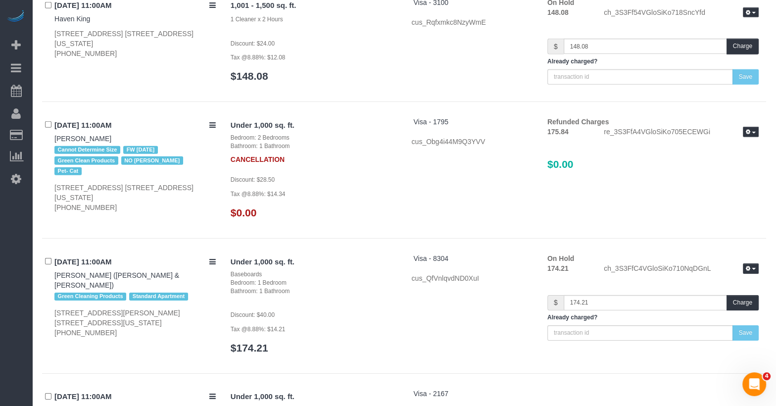
scroll to position [3020, 0]
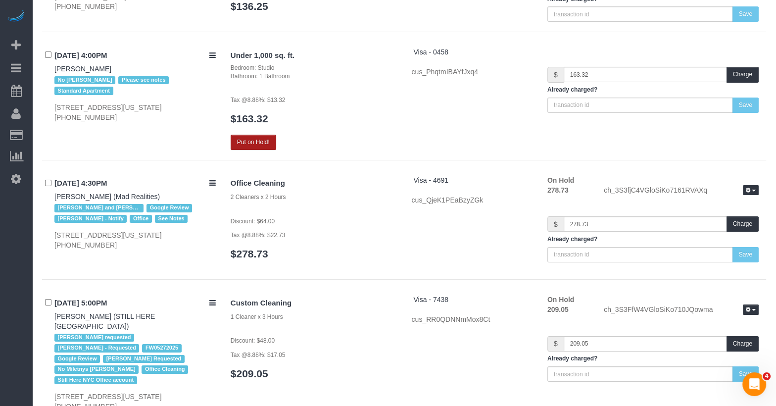
click at [257, 135] on button "Put on Hold!" at bounding box center [254, 142] width 46 height 15
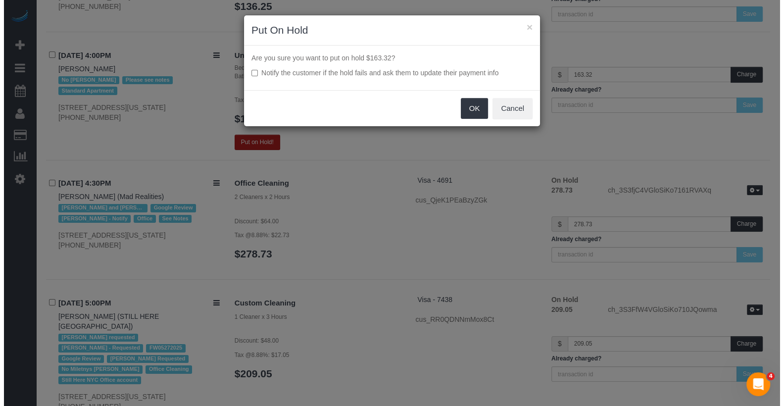
scroll to position [6597, 0]
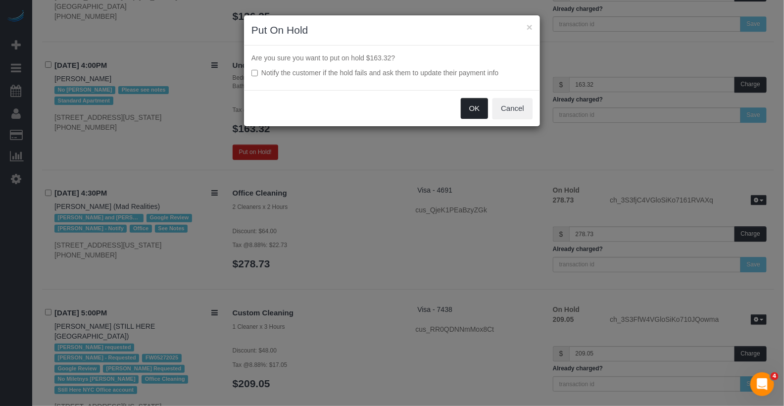
click at [463, 112] on button "OK" at bounding box center [475, 108] width 28 height 21
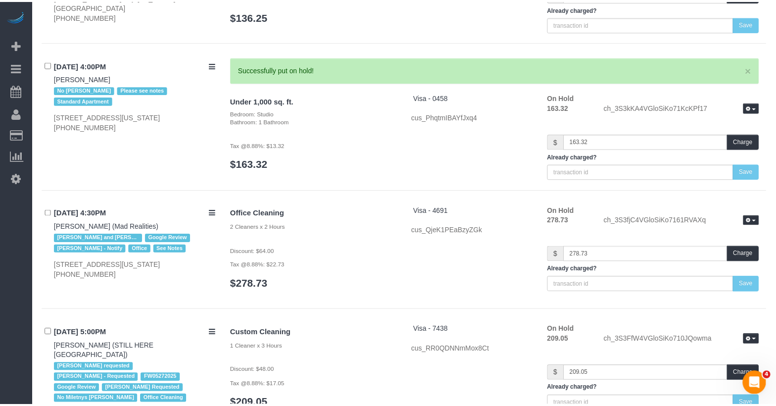
scroll to position [6607, 0]
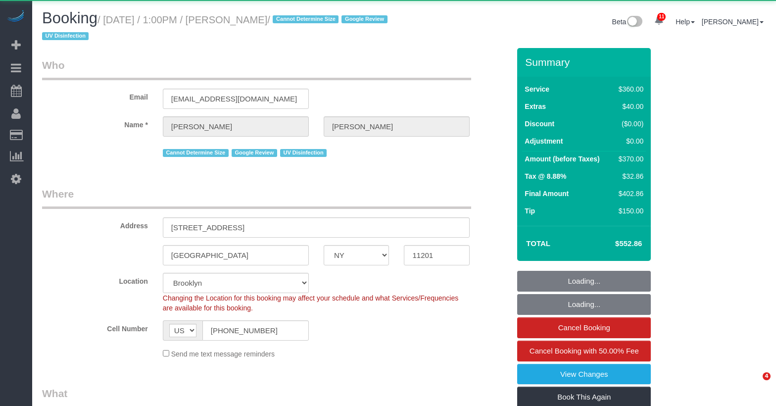
select select "NY"
select select "270"
select select "object:830"
select select "string:stripe-pm_1REf1F4VGloSiKo7YgU8u7OP"
select select "spot1"
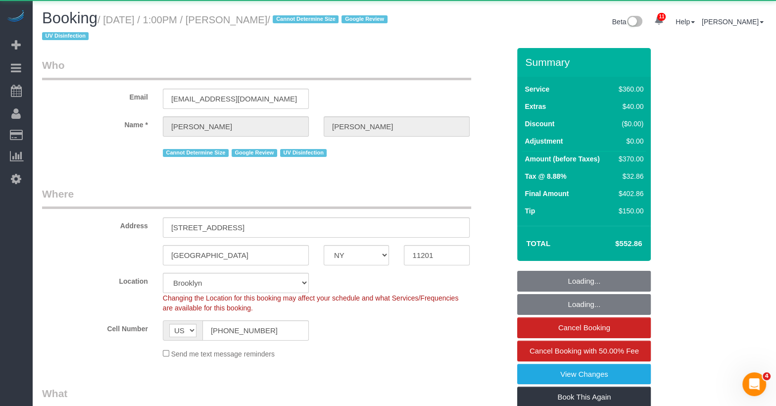
select select "number:58"
select select "number:73"
select select "number:15"
select select "number:6"
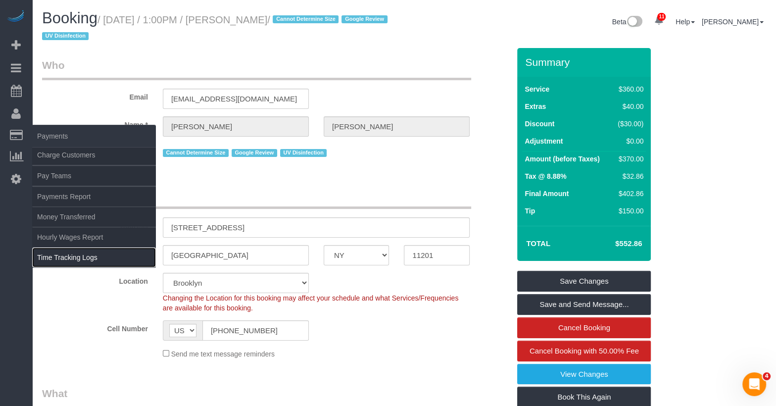
click at [87, 250] on link "Time Tracking Logs" at bounding box center [94, 258] width 124 height 20
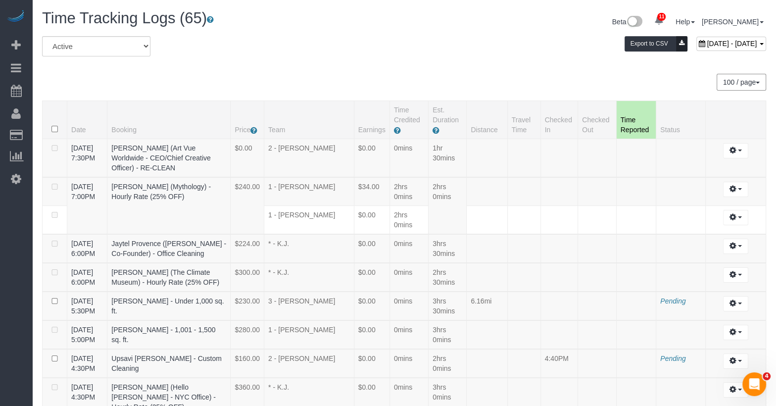
click at [707, 41] on span "[DATE] - [DATE]" at bounding box center [732, 44] width 50 height 8
type input "**********"
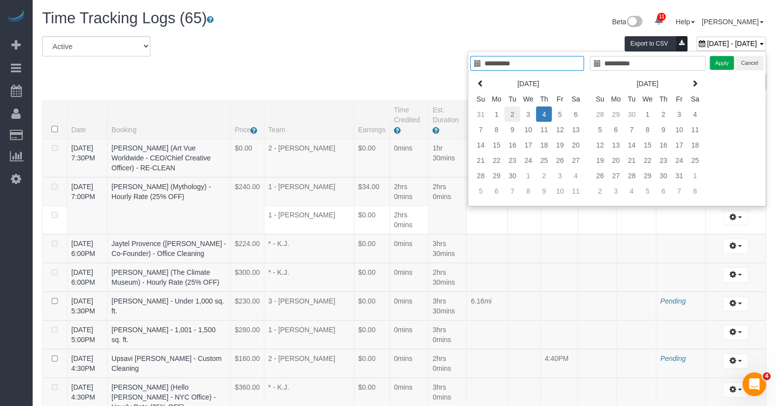
type input "**********"
click at [515, 109] on td "2" at bounding box center [513, 113] width 16 height 15
type input "**********"
click at [515, 109] on td "2" at bounding box center [513, 113] width 16 height 15
click at [714, 64] on button "Apply" at bounding box center [722, 63] width 25 height 14
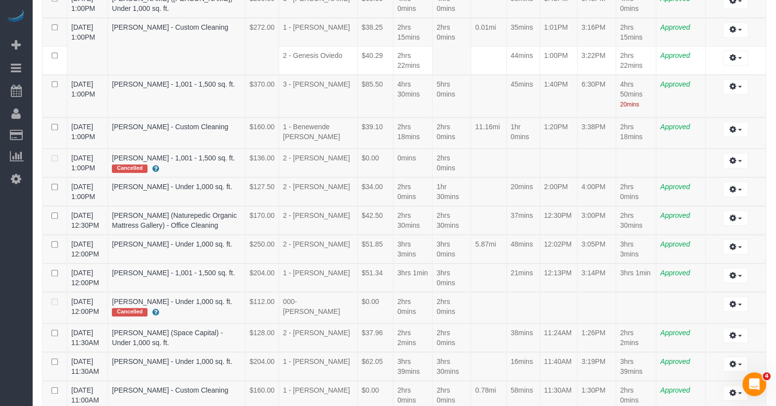
scroll to position [499, 0]
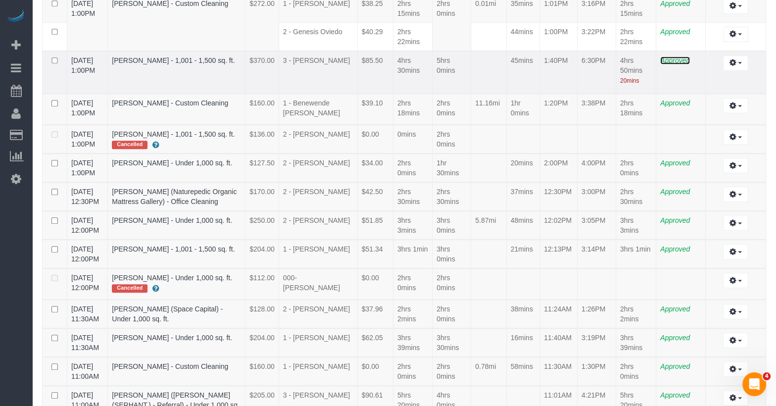
click at [685, 56] on span "Approved" at bounding box center [676, 60] width 30 height 8
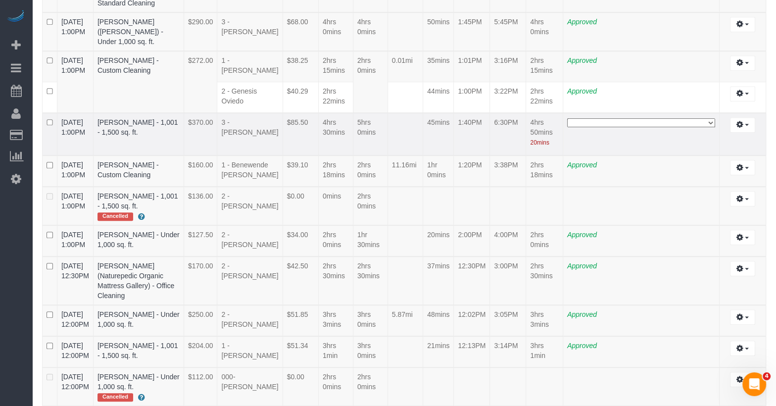
scroll to position [719, 0]
